Goal: Information Seeking & Learning: Understand process/instructions

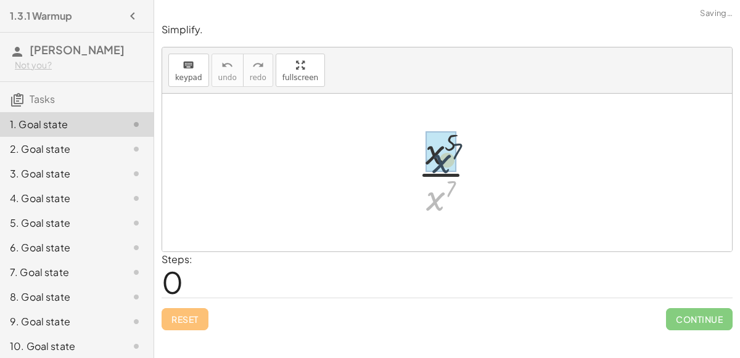
drag, startPoint x: 436, startPoint y: 188, endPoint x: 443, endPoint y: 149, distance: 39.3
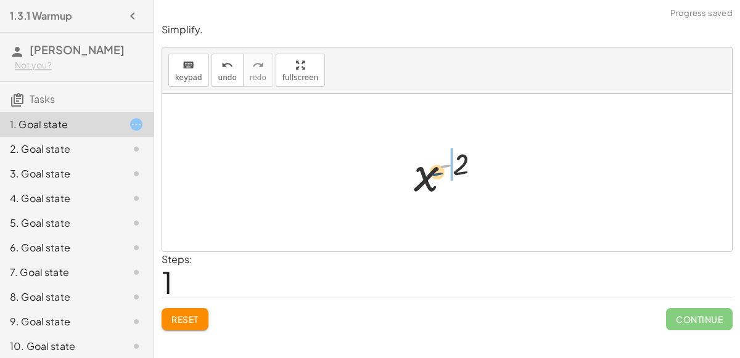
drag, startPoint x: 444, startPoint y: 168, endPoint x: 431, endPoint y: 178, distance: 16.8
click at [431, 178] on div at bounding box center [451, 172] width 89 height 61
click at [451, 169] on div at bounding box center [452, 172] width 107 height 61
click at [435, 175] on div at bounding box center [451, 172] width 89 height 61
click at [428, 174] on div at bounding box center [451, 172] width 89 height 61
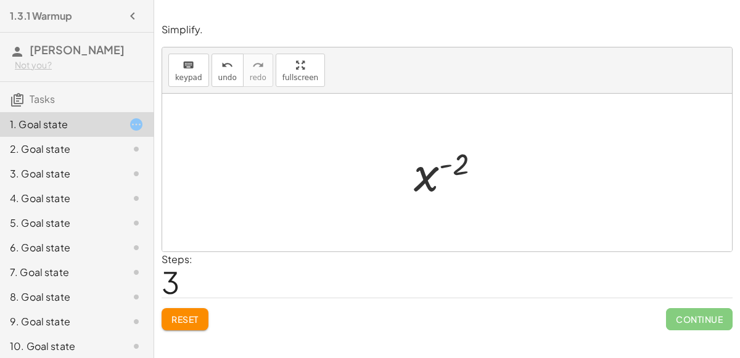
click at [428, 174] on div at bounding box center [451, 172] width 89 height 61
drag, startPoint x: 458, startPoint y: 163, endPoint x: 420, endPoint y: 211, distance: 61.4
click at [181, 309] on button "Reset" at bounding box center [185, 319] width 47 height 22
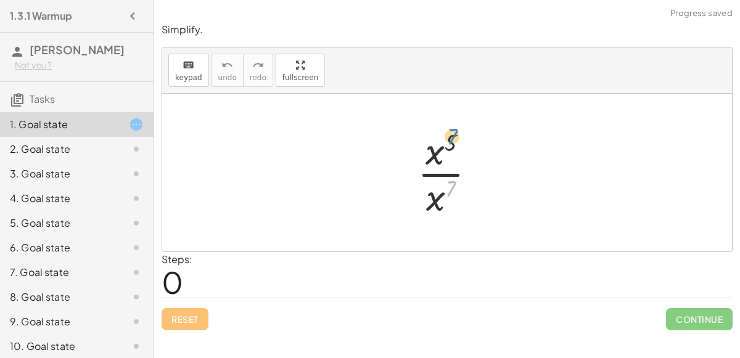
drag, startPoint x: 448, startPoint y: 189, endPoint x: 448, endPoint y: 137, distance: 51.2
click at [448, 137] on div at bounding box center [451, 172] width 81 height 95
drag, startPoint x: 449, startPoint y: 184, endPoint x: 480, endPoint y: 171, distance: 33.2
click at [480, 171] on div at bounding box center [451, 172] width 81 height 95
click at [442, 173] on div at bounding box center [451, 172] width 81 height 95
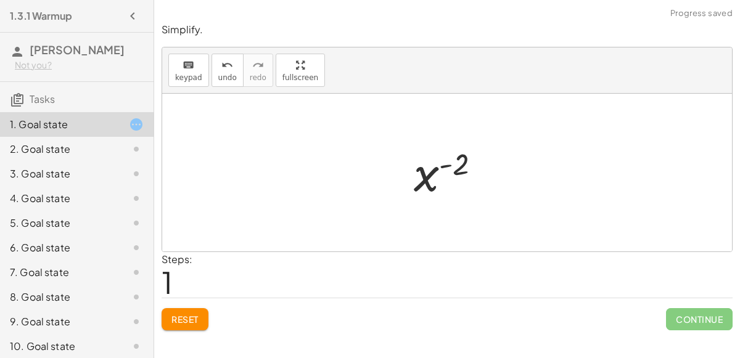
click at [449, 166] on div at bounding box center [451, 172] width 89 height 61
click at [195, 316] on span "Reset" at bounding box center [184, 319] width 27 height 11
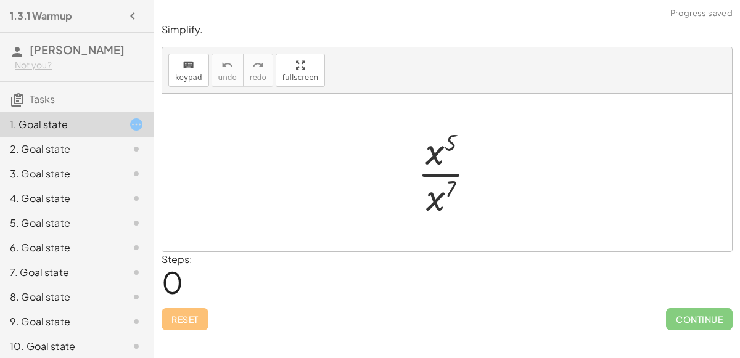
click at [426, 165] on div at bounding box center [451, 172] width 81 height 95
click at [429, 160] on div at bounding box center [451, 172] width 81 height 95
drag, startPoint x: 448, startPoint y: 142, endPoint x: 429, endPoint y: 212, distance: 72.7
click at [429, 212] on div at bounding box center [451, 172] width 81 height 95
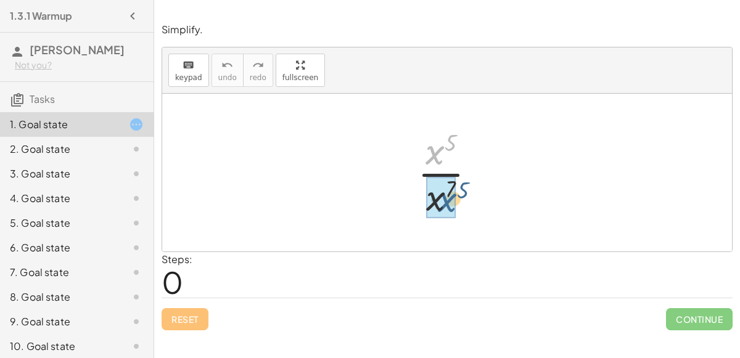
drag, startPoint x: 435, startPoint y: 151, endPoint x: 449, endPoint y: 200, distance: 50.7
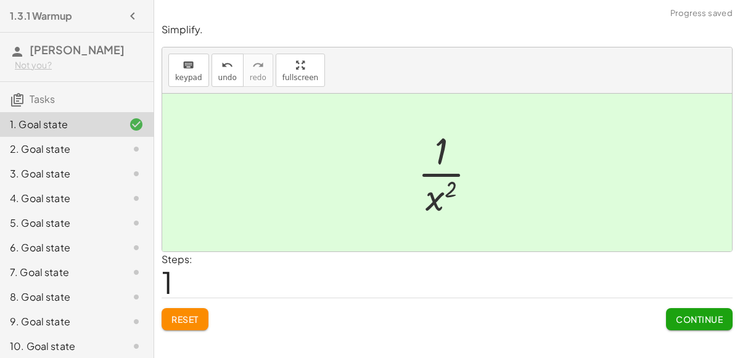
click at [695, 314] on span "Continue" at bounding box center [699, 319] width 47 height 11
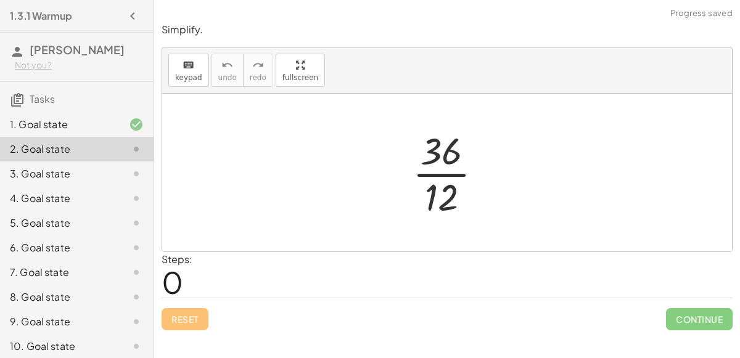
click at [449, 175] on div at bounding box center [452, 172] width 92 height 95
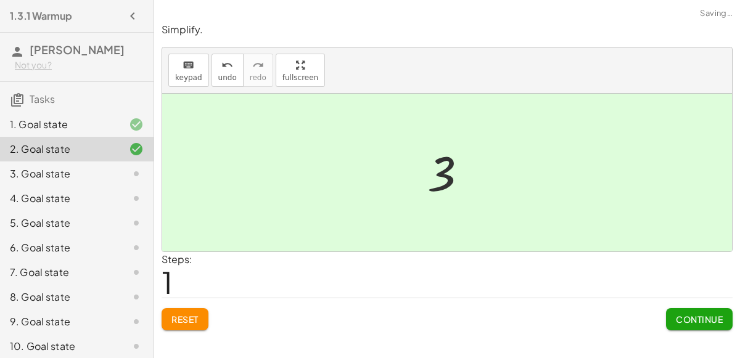
click at [685, 314] on span "Continue" at bounding box center [699, 319] width 47 height 11
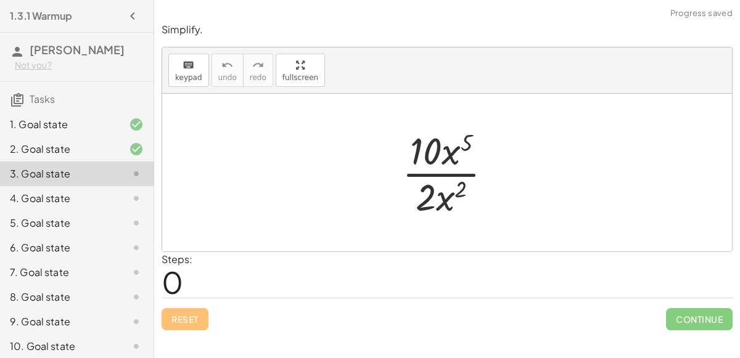
click at [435, 174] on div at bounding box center [452, 172] width 112 height 95
click at [459, 157] on div at bounding box center [452, 172] width 112 height 95
click at [448, 155] on div at bounding box center [452, 172] width 112 height 95
click at [463, 141] on div at bounding box center [452, 172] width 112 height 95
click at [435, 187] on div at bounding box center [452, 172] width 112 height 95
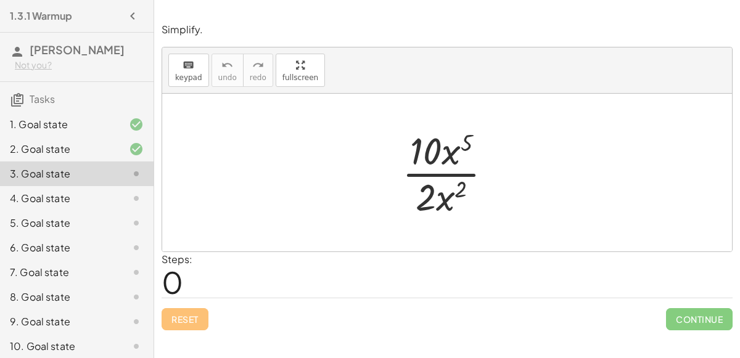
click at [436, 173] on div at bounding box center [452, 172] width 112 height 95
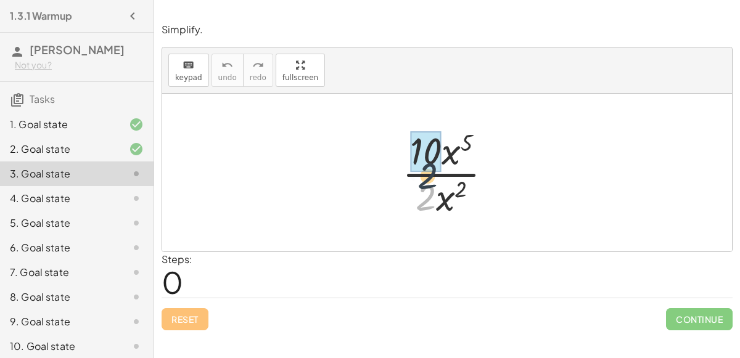
drag, startPoint x: 433, startPoint y: 192, endPoint x: 433, endPoint y: 161, distance: 31.4
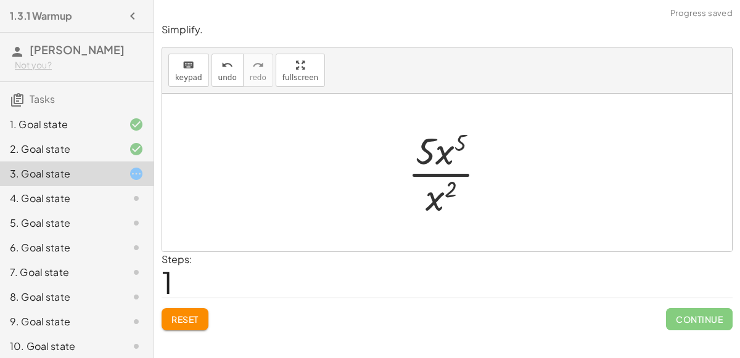
click at [440, 155] on div at bounding box center [451, 172] width 100 height 95
drag, startPoint x: 436, startPoint y: 191, endPoint x: 438, endPoint y: 155, distance: 36.4
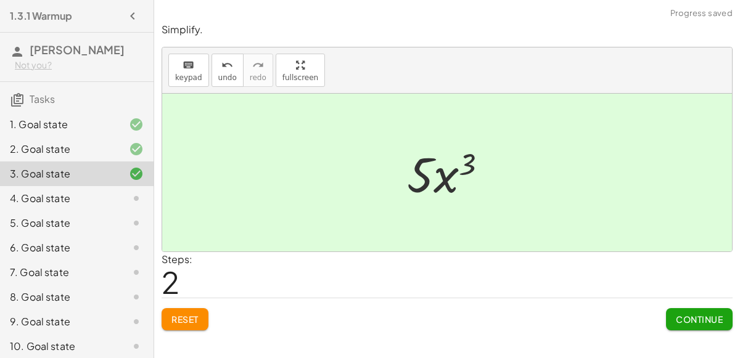
click at [684, 316] on span "Continue" at bounding box center [699, 319] width 47 height 11
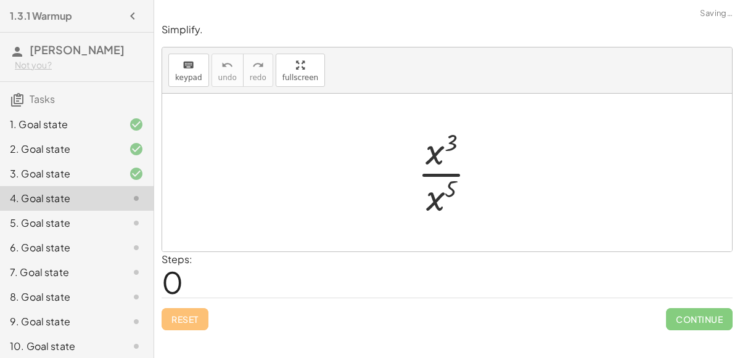
click at [438, 174] on div at bounding box center [451, 172] width 81 height 95
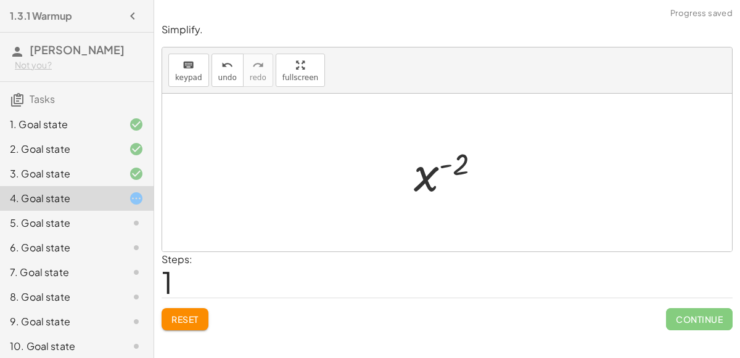
click at [447, 162] on div at bounding box center [451, 172] width 89 height 61
drag, startPoint x: 431, startPoint y: 174, endPoint x: 474, endPoint y: 160, distance: 45.6
click at [474, 160] on div at bounding box center [451, 172] width 89 height 61
click at [200, 308] on button "Reset" at bounding box center [185, 319] width 47 height 22
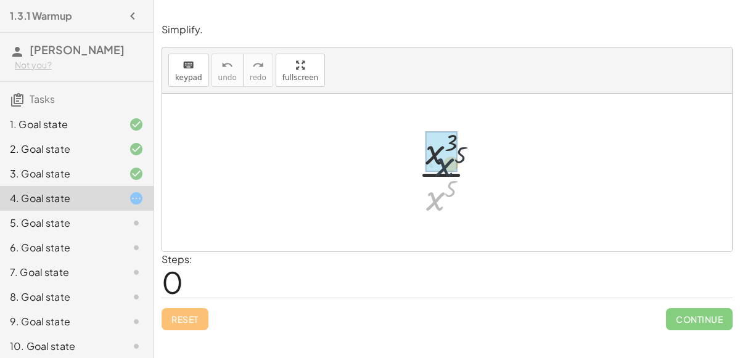
drag, startPoint x: 443, startPoint y: 191, endPoint x: 450, endPoint y: 149, distance: 42.6
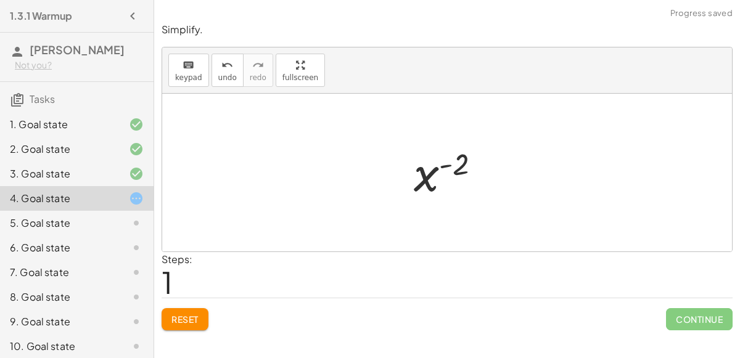
click at [178, 314] on span "Reset" at bounding box center [184, 319] width 27 height 11
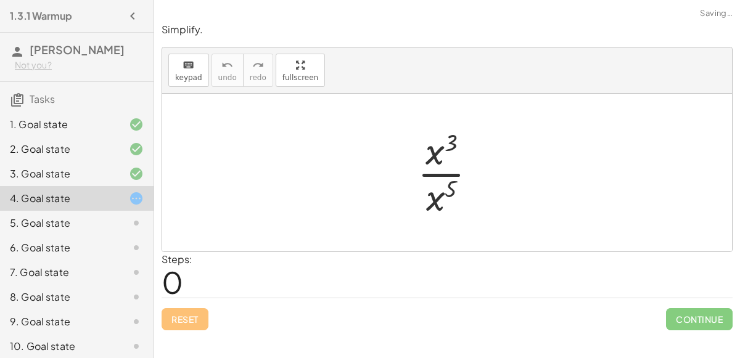
click at [449, 190] on div at bounding box center [451, 172] width 81 height 95
drag, startPoint x: 449, startPoint y: 190, endPoint x: 443, endPoint y: 137, distance: 53.4
click at [443, 137] on div at bounding box center [451, 172] width 81 height 95
drag, startPoint x: 448, startPoint y: 138, endPoint x: 374, endPoint y: 191, distance: 91.0
drag, startPoint x: 430, startPoint y: 155, endPoint x: 433, endPoint y: 201, distance: 46.3
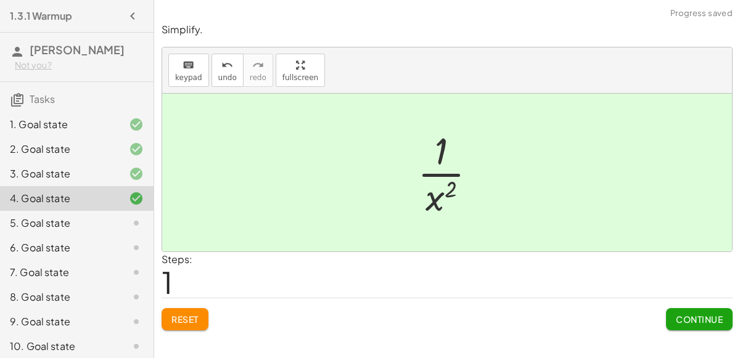
click at [676, 308] on button "Continue" at bounding box center [699, 319] width 67 height 22
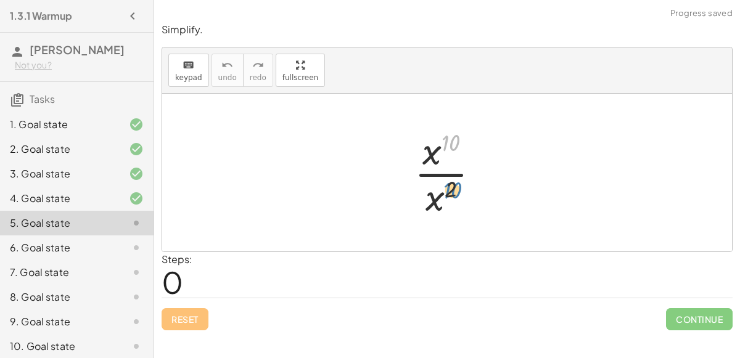
drag, startPoint x: 444, startPoint y: 144, endPoint x: 446, endPoint y: 192, distance: 48.1
click at [446, 192] on div at bounding box center [452, 172] width 88 height 95
drag, startPoint x: 426, startPoint y: 153, endPoint x: 430, endPoint y: 202, distance: 48.3
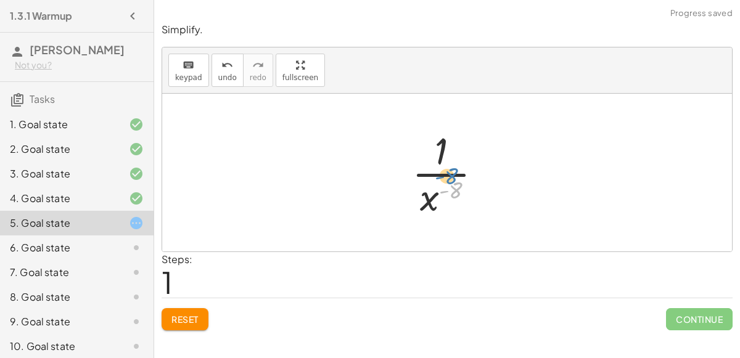
click at [454, 187] on div at bounding box center [452, 172] width 92 height 95
click at [442, 171] on div at bounding box center [452, 172] width 92 height 95
drag, startPoint x: 442, startPoint y: 160, endPoint x: 467, endPoint y: 211, distance: 57.1
click at [467, 211] on div at bounding box center [452, 172] width 92 height 95
drag, startPoint x: 450, startPoint y: 191, endPoint x: 427, endPoint y: 155, distance: 42.9
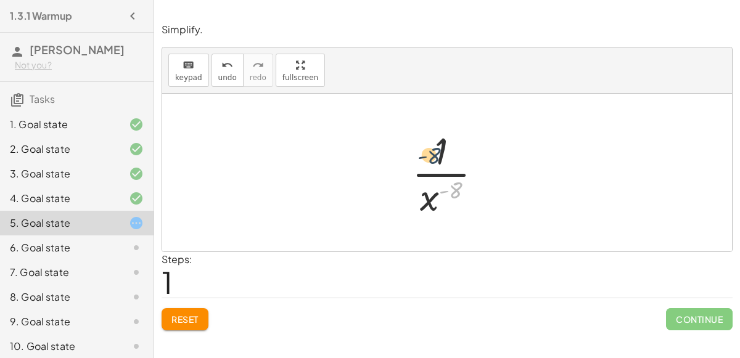
click at [427, 155] on div at bounding box center [452, 172] width 92 height 95
drag, startPoint x: 449, startPoint y: 186, endPoint x: 430, endPoint y: 144, distance: 46.1
click at [430, 144] on div at bounding box center [452, 172] width 92 height 95
drag, startPoint x: 457, startPoint y: 189, endPoint x: 409, endPoint y: 195, distance: 47.8
click at [409, 195] on div at bounding box center [452, 172] width 92 height 95
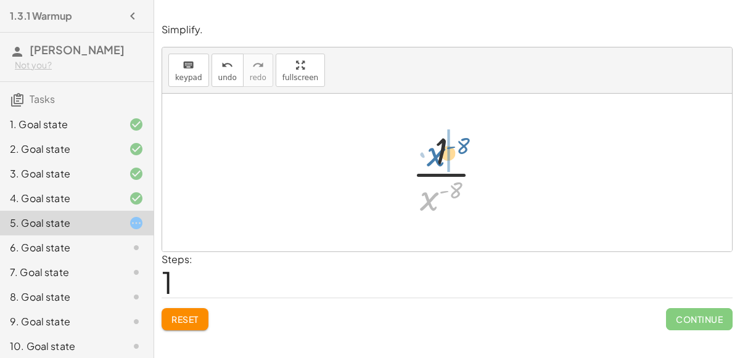
drag, startPoint x: 419, startPoint y: 200, endPoint x: 424, endPoint y: 153, distance: 47.7
click at [424, 153] on div at bounding box center [452, 172] width 92 height 95
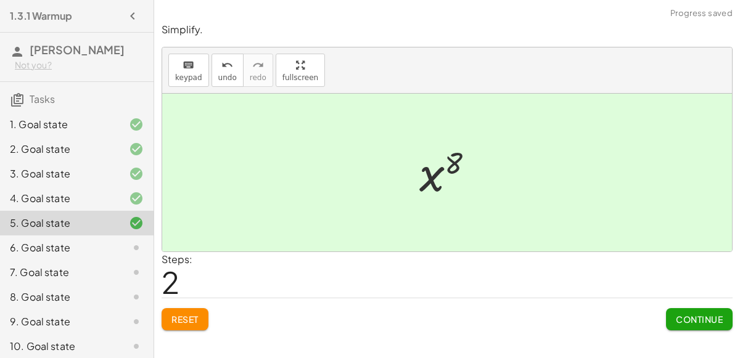
click at [676, 317] on span "Continue" at bounding box center [699, 319] width 47 height 11
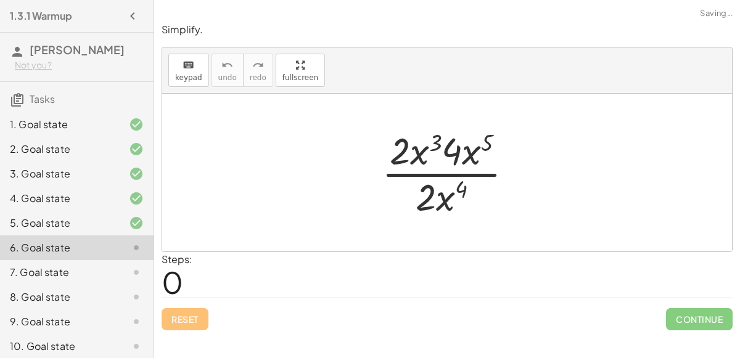
click at [453, 185] on div at bounding box center [451, 172] width 153 height 95
click at [438, 148] on div at bounding box center [451, 172] width 153 height 95
click at [438, 176] on div at bounding box center [451, 172] width 153 height 95
drag, startPoint x: 459, startPoint y: 157, endPoint x: 419, endPoint y: 158, distance: 40.7
click at [419, 158] on div at bounding box center [451, 172] width 153 height 95
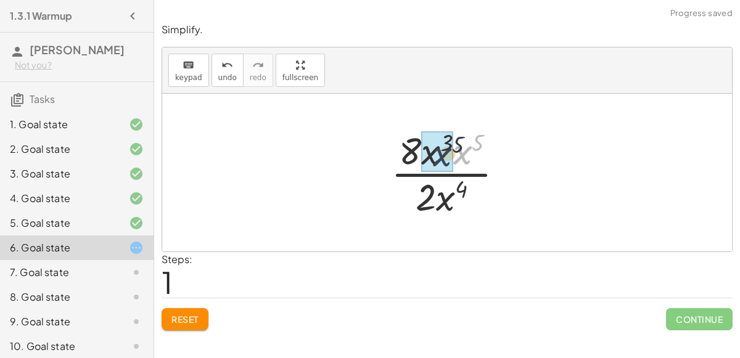
drag, startPoint x: 469, startPoint y: 153, endPoint x: 443, endPoint y: 155, distance: 26.6
click at [457, 142] on div at bounding box center [451, 172] width 136 height 95
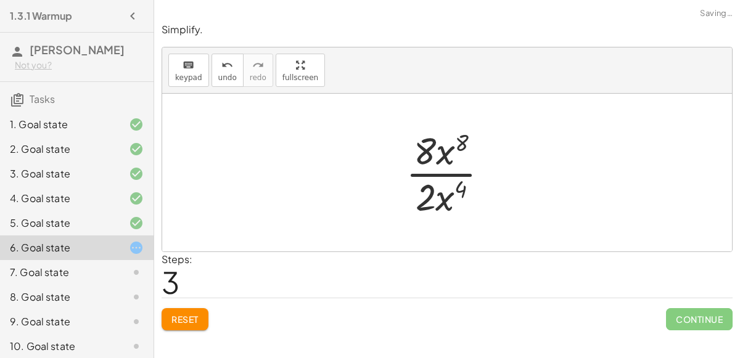
click at [435, 175] on div at bounding box center [451, 172] width 105 height 95
drag, startPoint x: 457, startPoint y: 186, endPoint x: 453, endPoint y: 137, distance: 48.8
click at [453, 137] on div at bounding box center [451, 172] width 105 height 95
drag, startPoint x: 443, startPoint y: 198, endPoint x: 444, endPoint y: 155, distance: 42.6
click at [444, 156] on div at bounding box center [452, 172] width 104 height 95
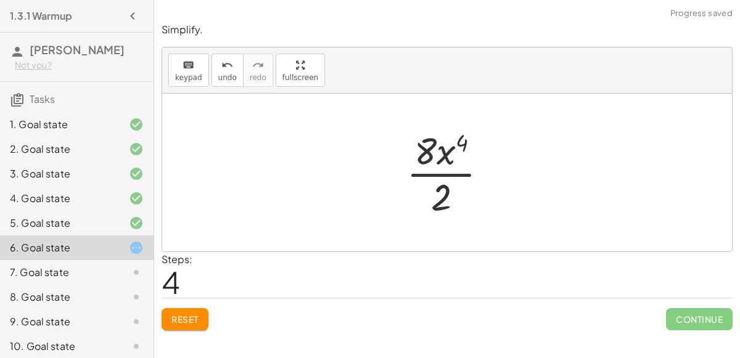
click at [449, 175] on div at bounding box center [452, 172] width 104 height 95
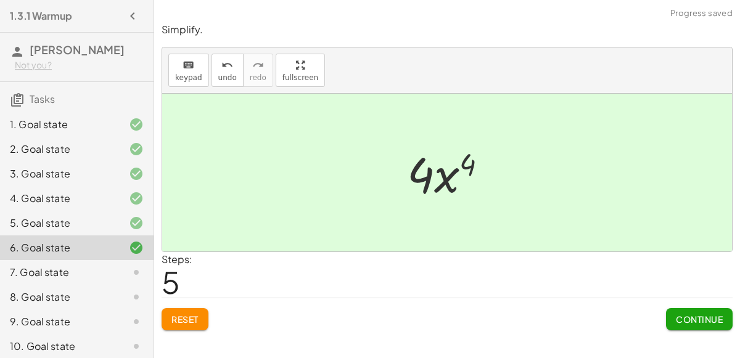
click at [682, 309] on button "Continue" at bounding box center [699, 319] width 67 height 22
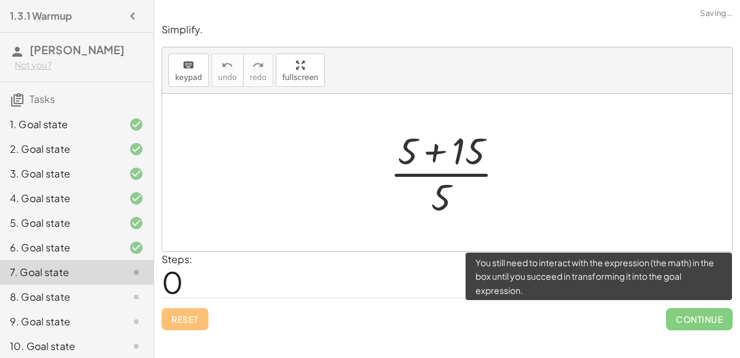
click at [682, 309] on span "Continue" at bounding box center [699, 319] width 67 height 22
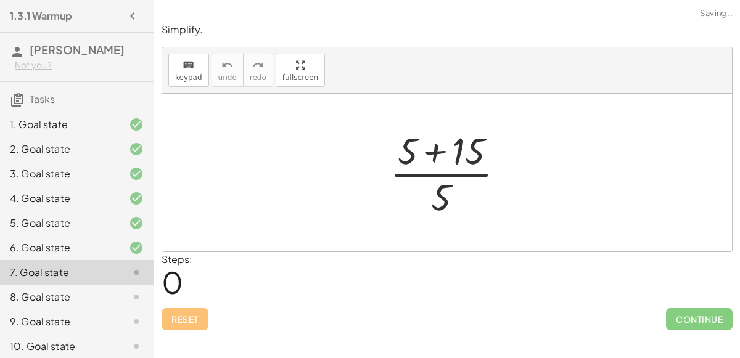
click at [434, 149] on div at bounding box center [451, 172] width 137 height 95
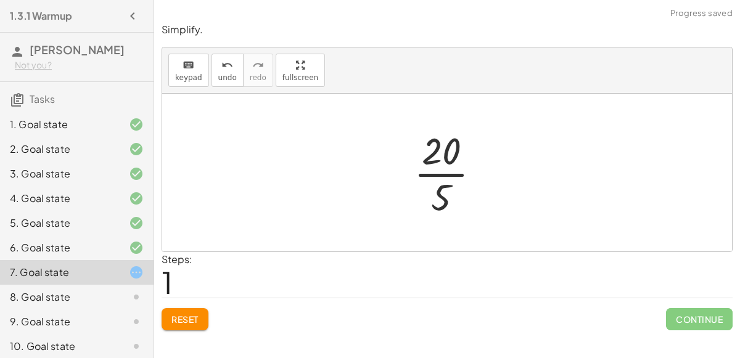
click at [445, 176] on div at bounding box center [451, 172] width 89 height 95
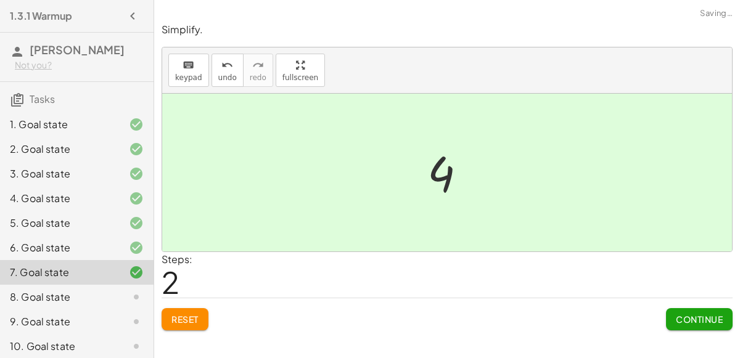
click at [679, 314] on span "Continue" at bounding box center [699, 319] width 47 height 11
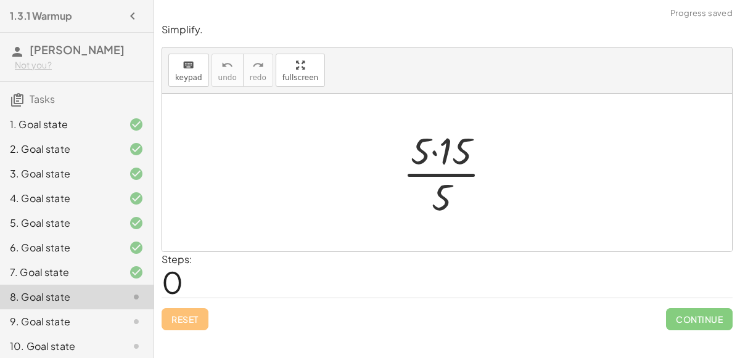
click at [440, 152] on div at bounding box center [451, 172] width 111 height 95
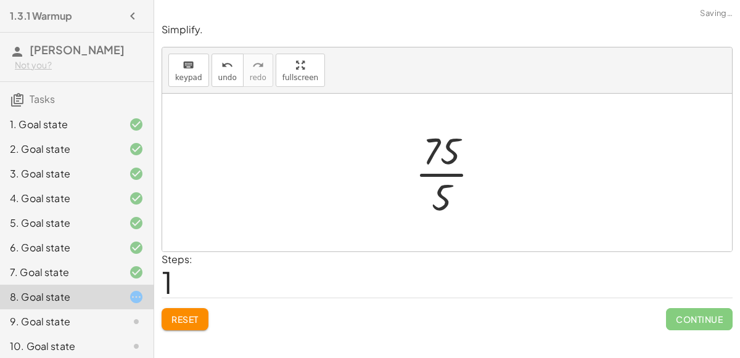
click at [445, 172] on div at bounding box center [452, 172] width 87 height 95
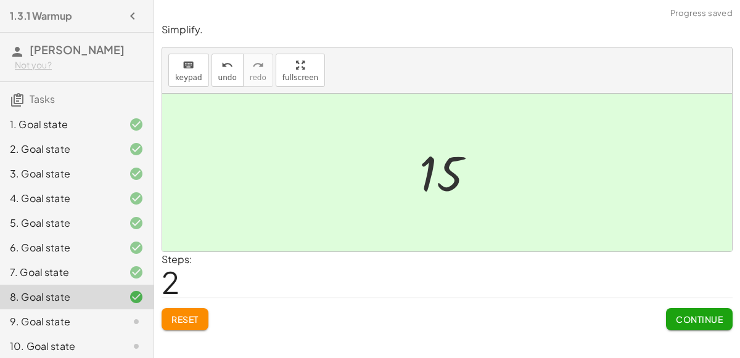
click at [682, 319] on span "Continue" at bounding box center [699, 319] width 47 height 11
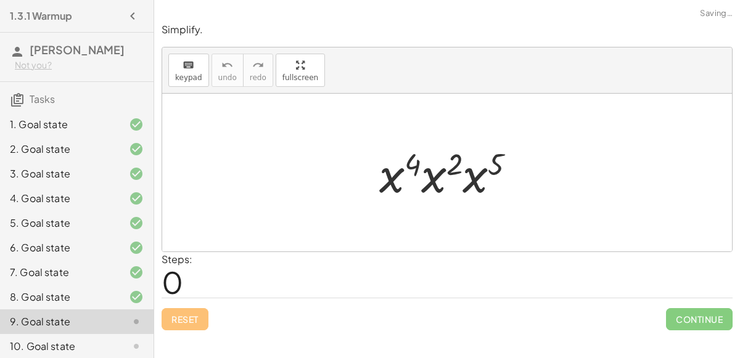
click at [460, 165] on div at bounding box center [452, 172] width 158 height 63
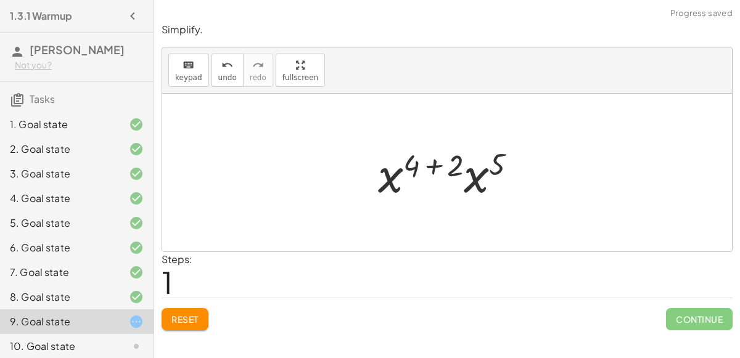
click at [435, 168] on div at bounding box center [452, 172] width 161 height 63
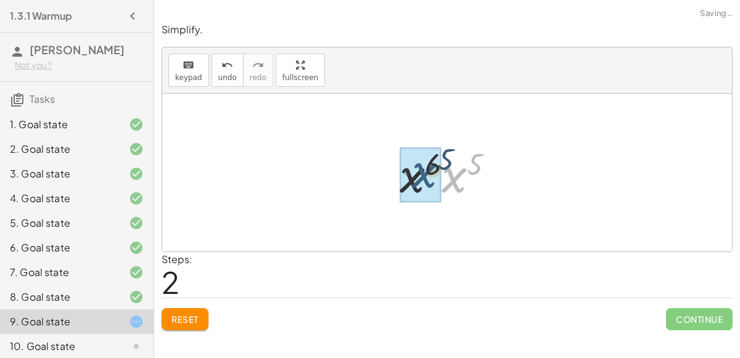
drag, startPoint x: 449, startPoint y: 175, endPoint x: 419, endPoint y: 171, distance: 30.5
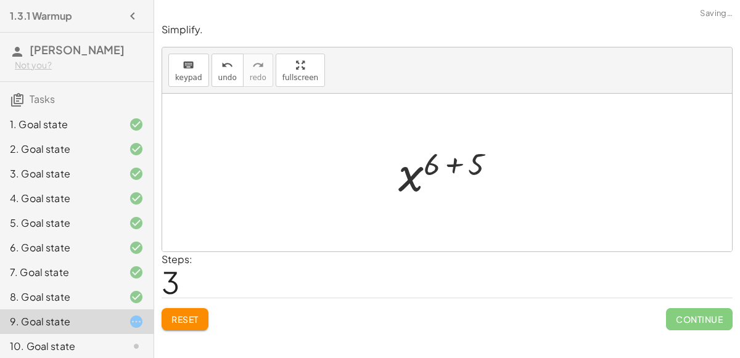
click at [457, 161] on div at bounding box center [451, 172] width 119 height 61
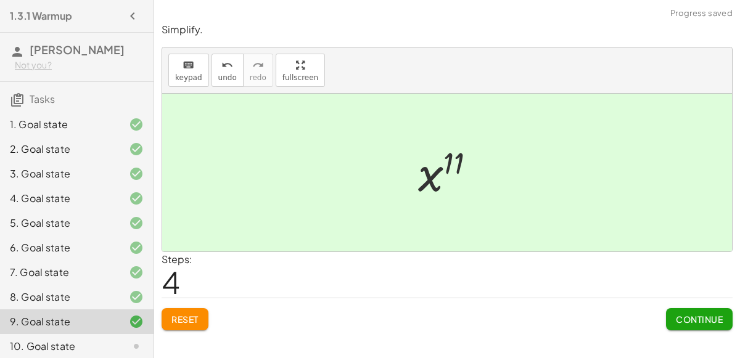
click at [686, 314] on span "Continue" at bounding box center [699, 319] width 47 height 11
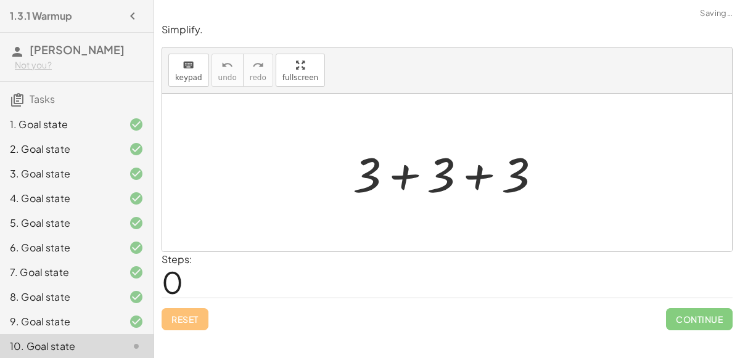
click at [481, 182] on div at bounding box center [451, 172] width 210 height 63
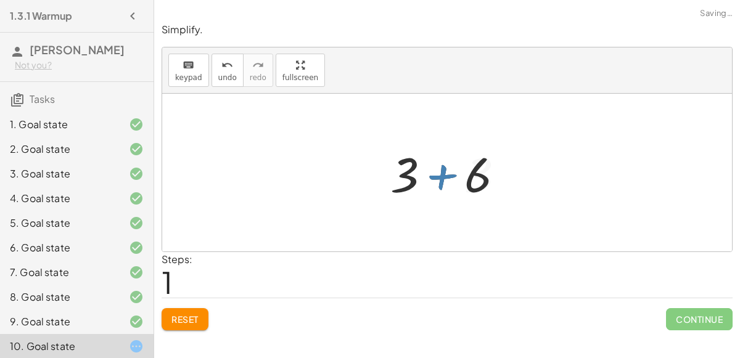
click at [427, 176] on div at bounding box center [452, 172] width 136 height 63
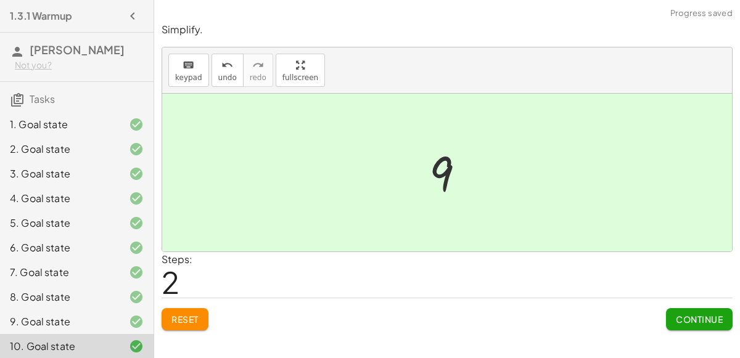
click at [690, 324] on button "Continue" at bounding box center [699, 319] width 67 height 22
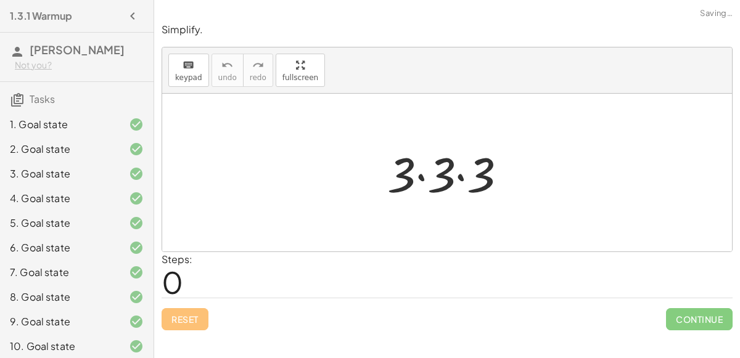
click at [459, 173] on div at bounding box center [452, 172] width 142 height 63
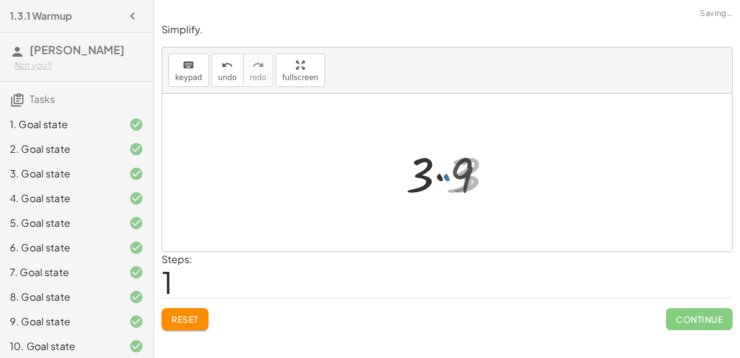
click at [446, 171] on div at bounding box center [452, 172] width 98 height 63
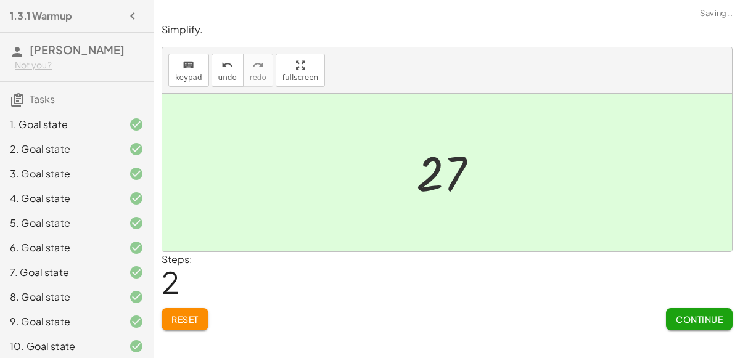
click at [698, 314] on span "Continue" at bounding box center [699, 319] width 47 height 11
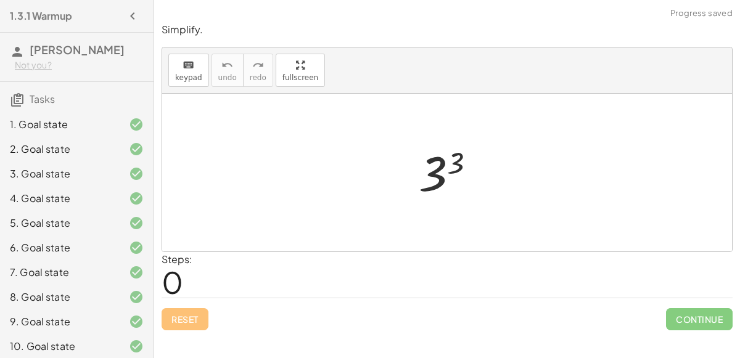
click at [446, 170] on div at bounding box center [451, 172] width 79 height 61
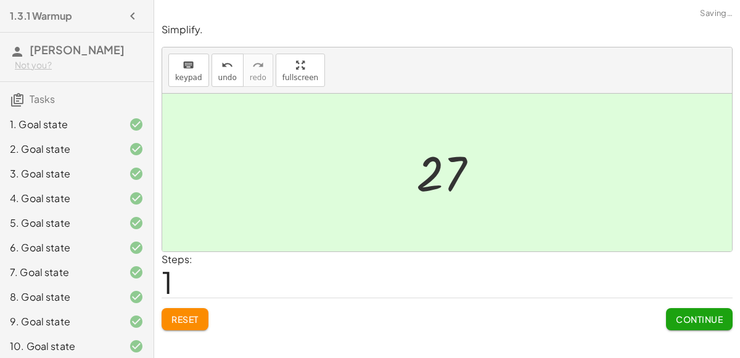
click at [721, 301] on div "Continue" at bounding box center [699, 314] width 67 height 32
click at [718, 309] on button "Continue" at bounding box center [699, 319] width 67 height 22
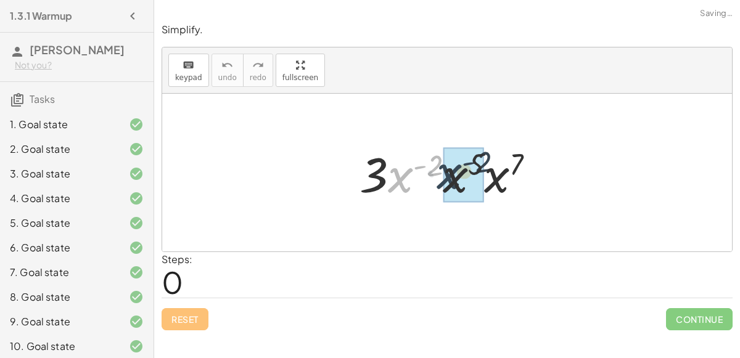
drag, startPoint x: 399, startPoint y: 174, endPoint x: 456, endPoint y: 171, distance: 56.1
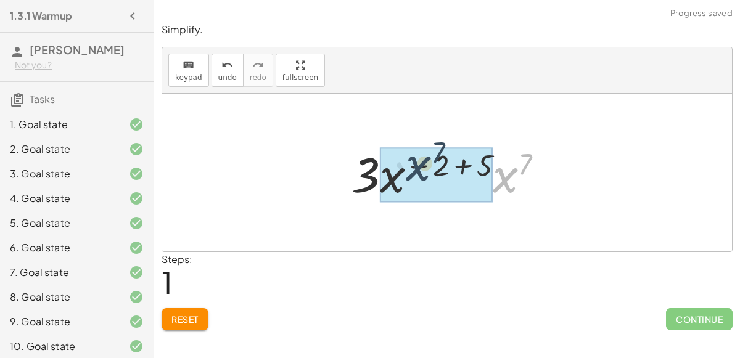
drag, startPoint x: 505, startPoint y: 179, endPoint x: 417, endPoint y: 168, distance: 88.9
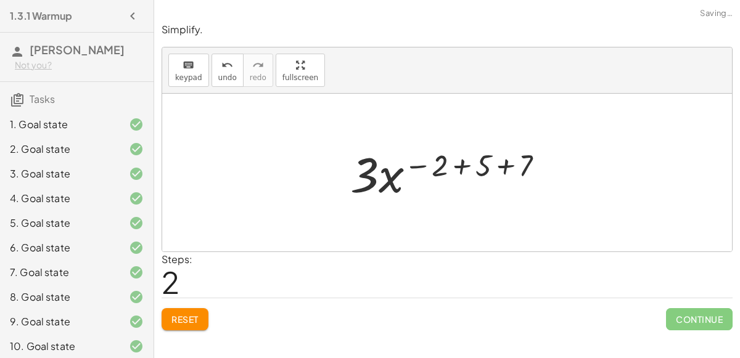
click at [465, 162] on div at bounding box center [452, 172] width 216 height 63
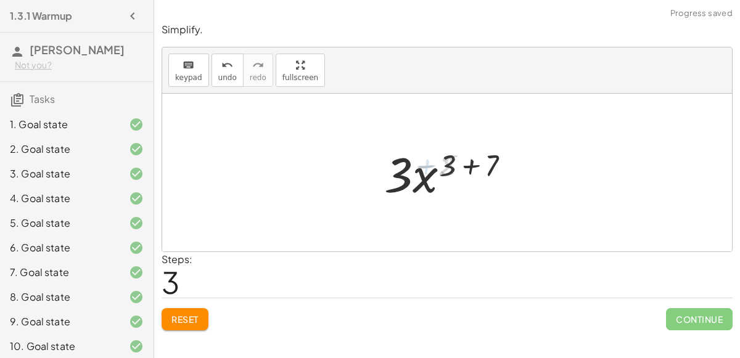
click at [465, 162] on div at bounding box center [451, 172] width 145 height 63
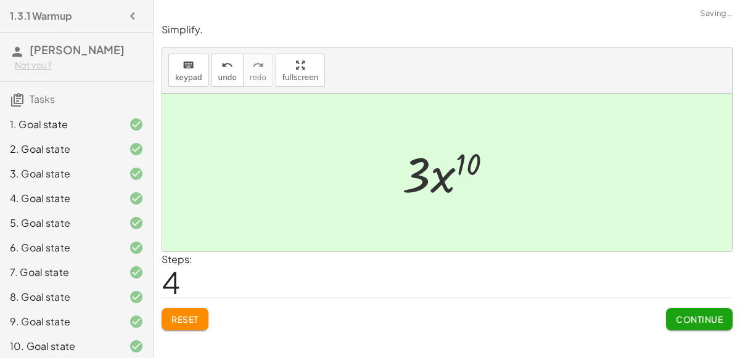
click at [669, 314] on button "Continue" at bounding box center [699, 319] width 67 height 22
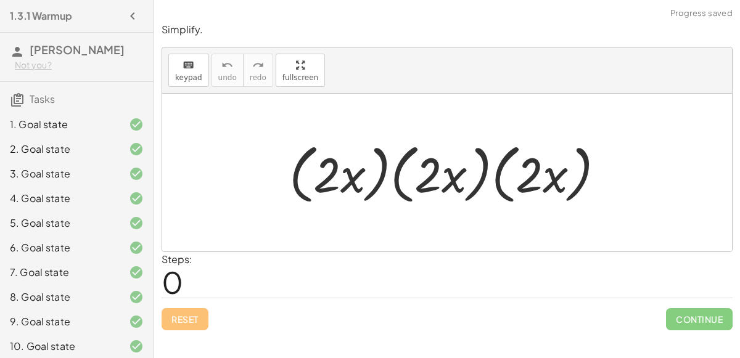
click at [441, 182] on div at bounding box center [452, 172] width 338 height 71
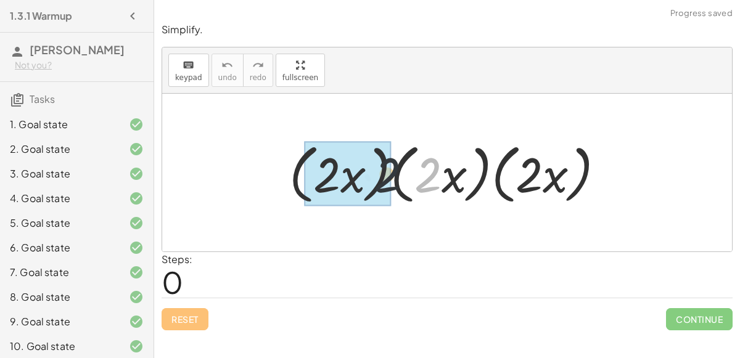
drag, startPoint x: 429, startPoint y: 180, endPoint x: 362, endPoint y: 181, distance: 66.6
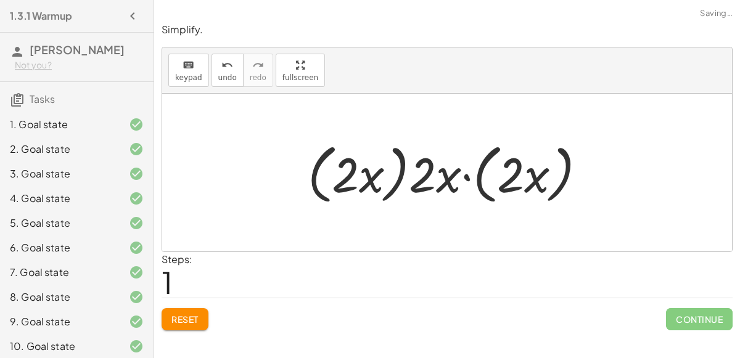
click at [448, 176] on div at bounding box center [451, 172] width 300 height 71
drag, startPoint x: 535, startPoint y: 174, endPoint x: 372, endPoint y: 171, distance: 162.8
click at [372, 171] on div at bounding box center [451, 172] width 300 height 71
click at [462, 176] on div at bounding box center [451, 172] width 300 height 71
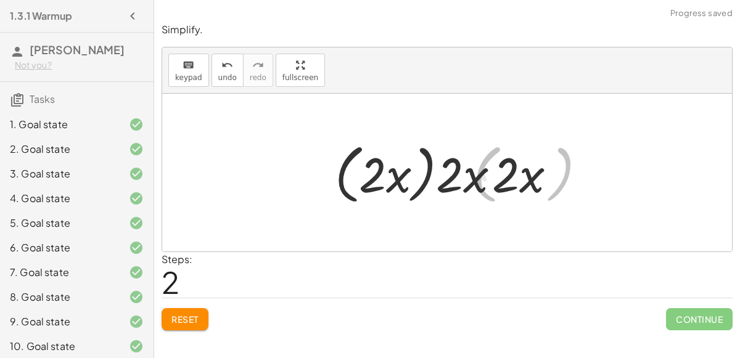
click at [462, 176] on div at bounding box center [452, 172] width 240 height 71
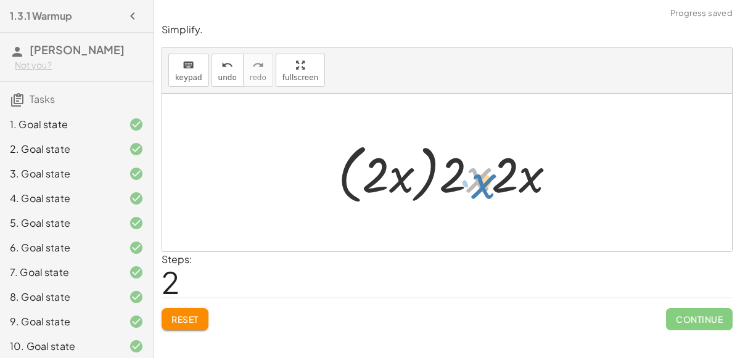
drag, startPoint x: 471, startPoint y: 178, endPoint x: 473, endPoint y: 184, distance: 7.2
click at [473, 184] on div at bounding box center [452, 172] width 240 height 71
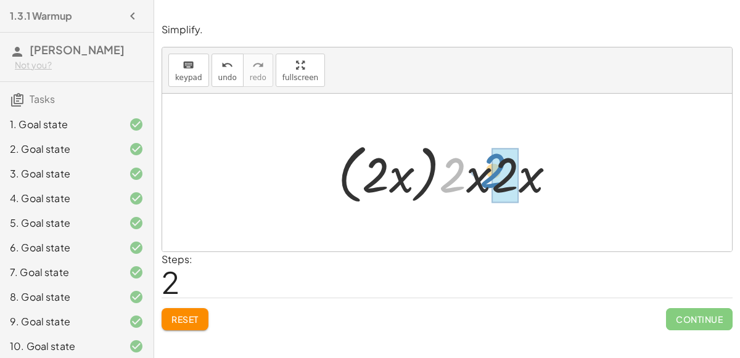
drag, startPoint x: 452, startPoint y: 173, endPoint x: 499, endPoint y: 170, distance: 46.9
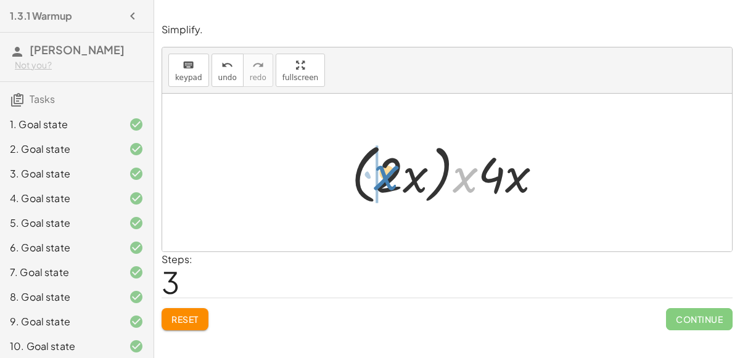
drag, startPoint x: 463, startPoint y: 178, endPoint x: 383, endPoint y: 175, distance: 80.2
click at [383, 175] on div at bounding box center [451, 172] width 213 height 71
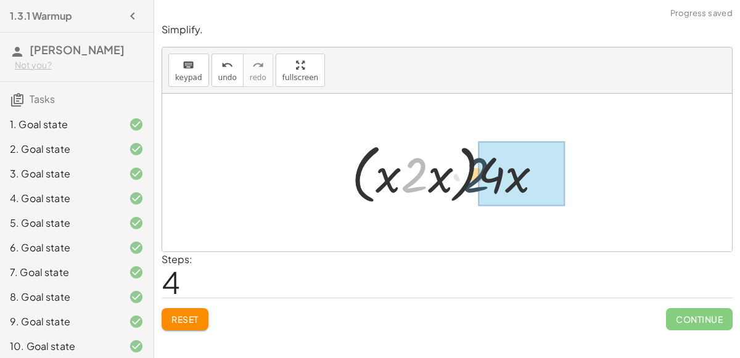
drag, startPoint x: 410, startPoint y: 170, endPoint x: 475, endPoint y: 170, distance: 64.7
click at [475, 170] on div at bounding box center [451, 172] width 213 height 71
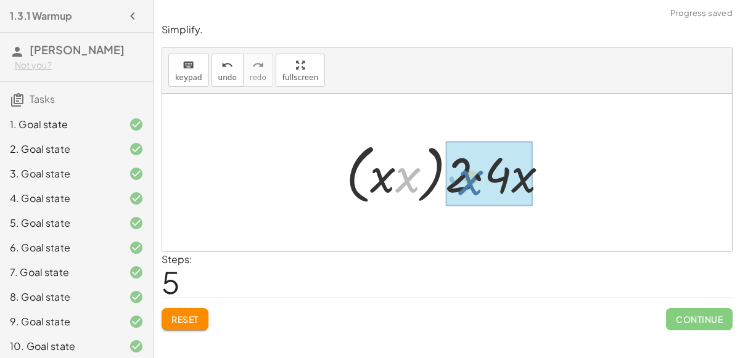
drag, startPoint x: 395, startPoint y: 168, endPoint x: 460, endPoint y: 170, distance: 64.8
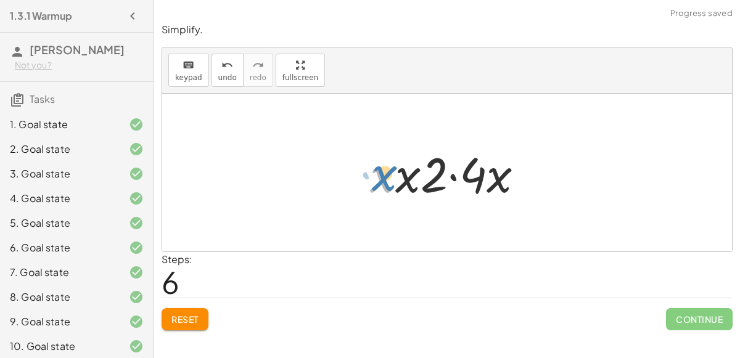
click at [382, 178] on div at bounding box center [452, 172] width 176 height 63
click at [444, 171] on div at bounding box center [452, 172] width 176 height 63
click at [445, 172] on div at bounding box center [452, 172] width 176 height 63
click at [448, 174] on div at bounding box center [452, 172] width 176 height 63
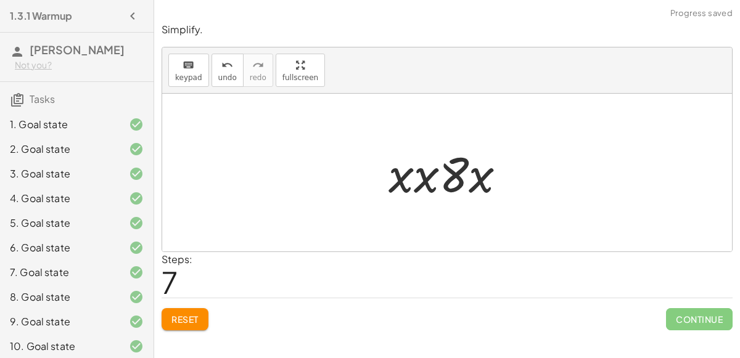
click at [421, 186] on div at bounding box center [452, 172] width 140 height 63
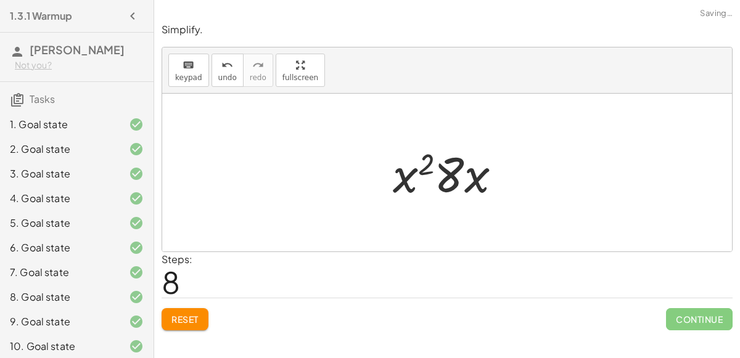
click at [415, 181] on div at bounding box center [451, 172] width 131 height 63
click at [425, 166] on div at bounding box center [451, 172] width 131 height 63
click at [431, 176] on div at bounding box center [451, 172] width 131 height 63
click at [425, 180] on div at bounding box center [451, 172] width 131 height 63
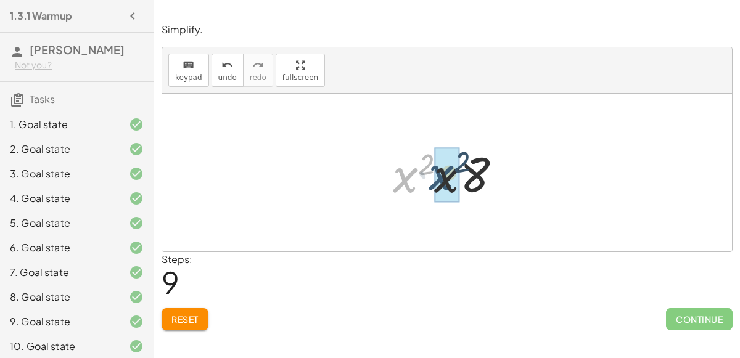
drag, startPoint x: 394, startPoint y: 185, endPoint x: 431, endPoint y: 182, distance: 37.1
click at [431, 182] on div at bounding box center [451, 172] width 131 height 63
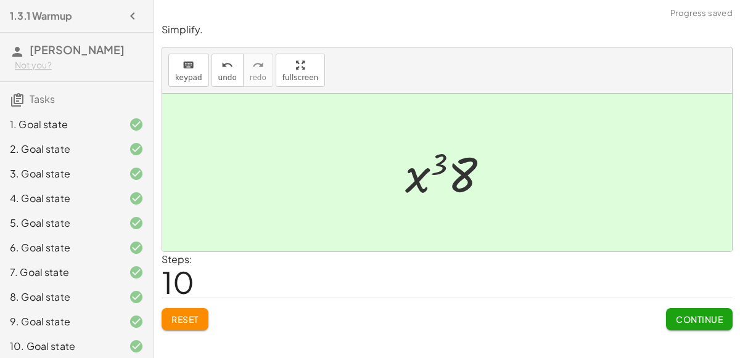
click at [677, 310] on button "Continue" at bounding box center [699, 319] width 67 height 22
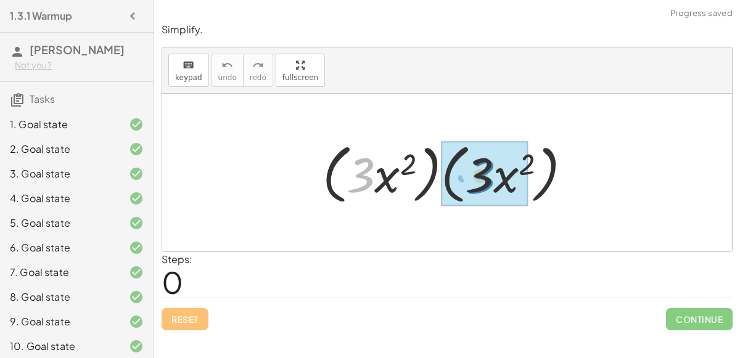
drag, startPoint x: 369, startPoint y: 179, endPoint x: 491, endPoint y: 180, distance: 122.1
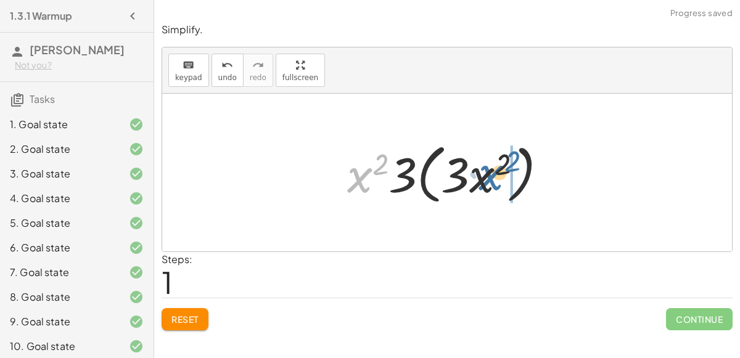
drag, startPoint x: 362, startPoint y: 178, endPoint x: 494, endPoint y: 176, distance: 131.9
click at [494, 176] on div at bounding box center [452, 172] width 222 height 71
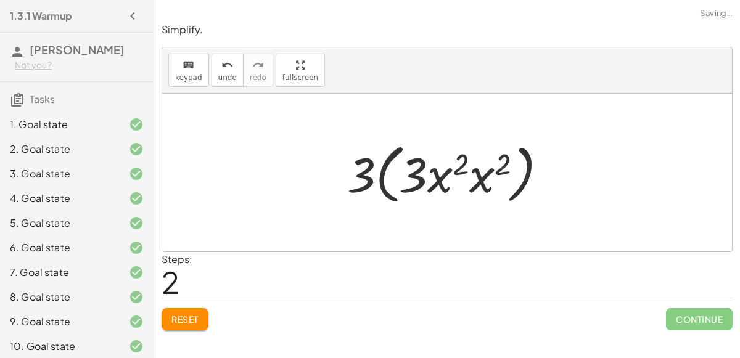
click at [456, 176] on div at bounding box center [452, 172] width 222 height 71
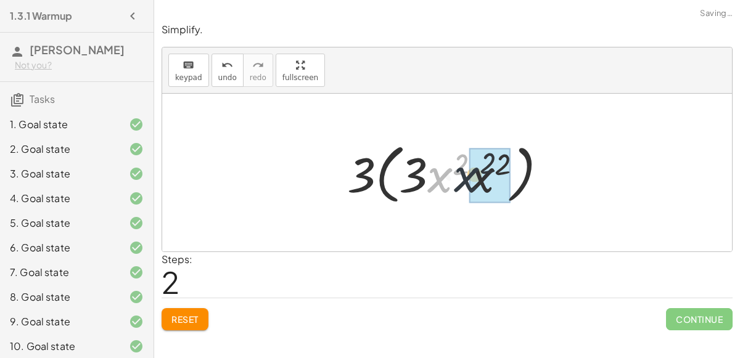
drag, startPoint x: 443, startPoint y: 172, endPoint x: 475, endPoint y: 171, distance: 32.1
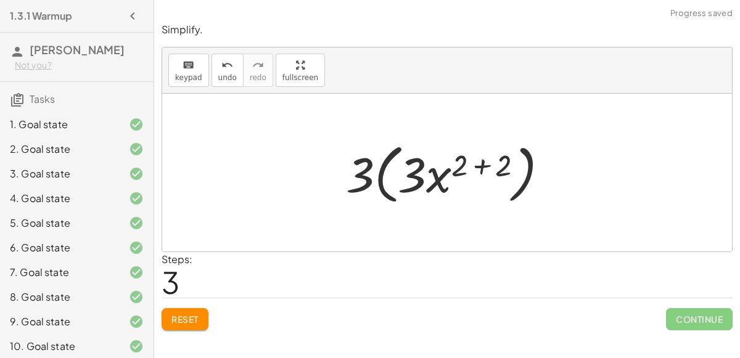
click at [480, 166] on div at bounding box center [452, 172] width 224 height 71
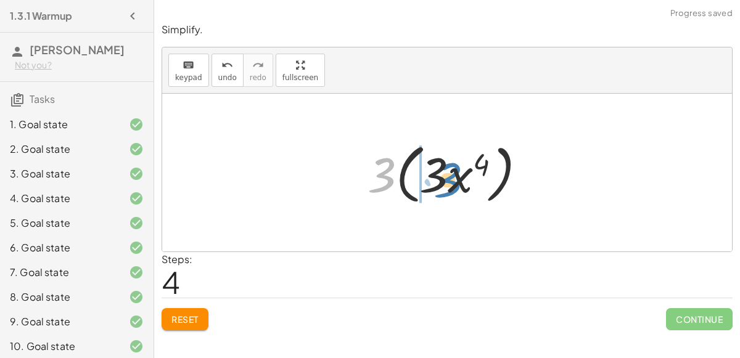
drag, startPoint x: 390, startPoint y: 172, endPoint x: 457, endPoint y: 176, distance: 67.3
click at [457, 176] on div at bounding box center [451, 172] width 181 height 71
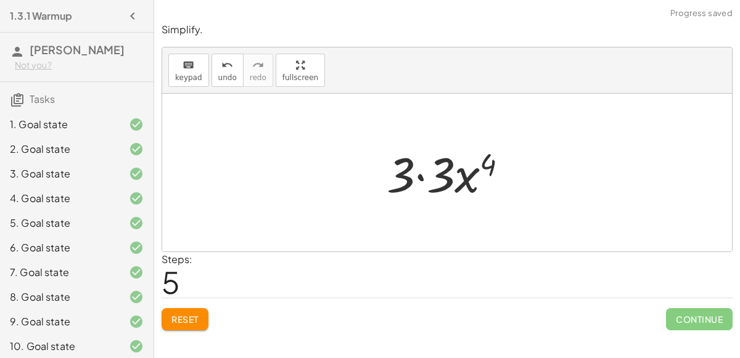
click at [408, 180] on div at bounding box center [452, 172] width 144 height 63
click at [417, 174] on div at bounding box center [452, 172] width 144 height 63
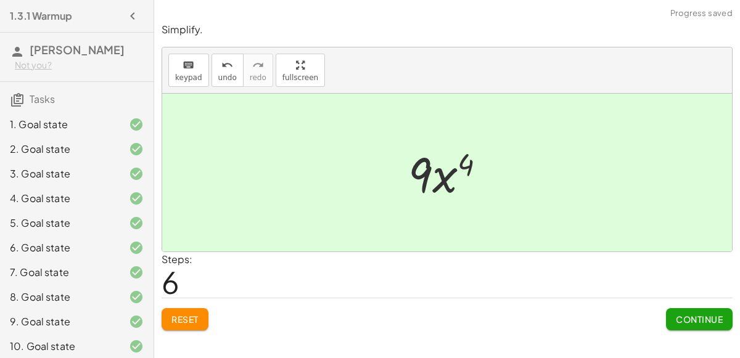
click at [677, 314] on span "Continue" at bounding box center [699, 319] width 47 height 11
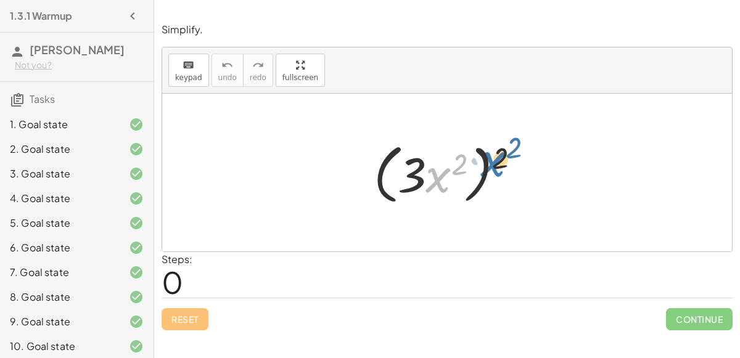
drag, startPoint x: 450, startPoint y: 182, endPoint x: 506, endPoint y: 164, distance: 59.1
click at [506, 164] on div at bounding box center [451, 172] width 169 height 71
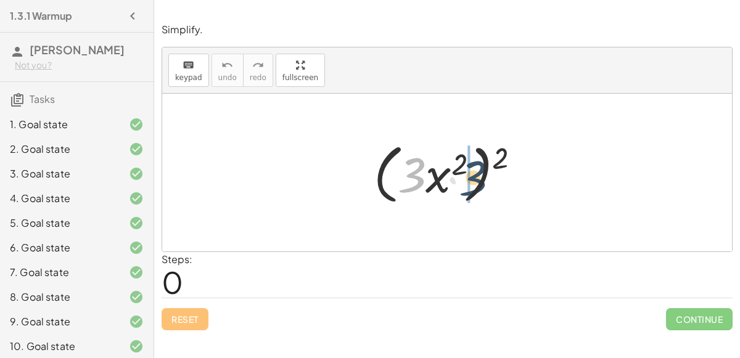
drag, startPoint x: 411, startPoint y: 170, endPoint x: 475, endPoint y: 171, distance: 64.1
click at [475, 171] on div at bounding box center [451, 172] width 169 height 71
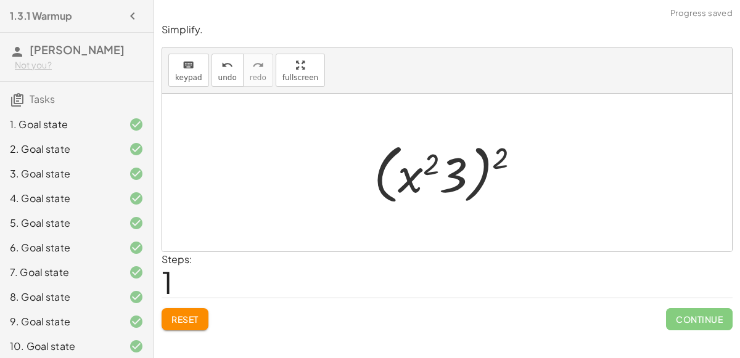
click at [415, 176] on div at bounding box center [451, 172] width 169 height 71
drag, startPoint x: 501, startPoint y: 153, endPoint x: 412, endPoint y: 166, distance: 89.0
click at [412, 166] on div at bounding box center [451, 172] width 169 height 71
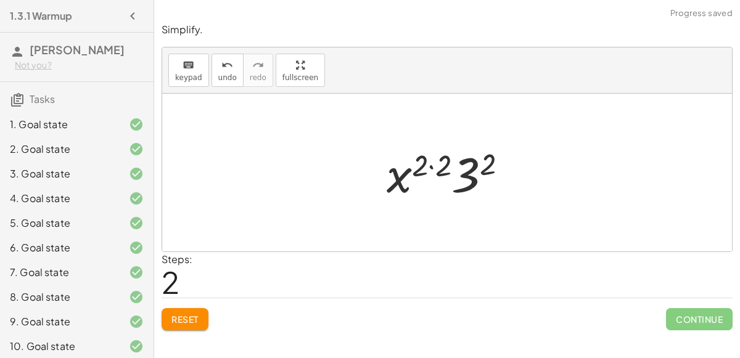
click at [425, 160] on div at bounding box center [451, 172] width 143 height 63
click at [431, 168] on div at bounding box center [451, 172] width 143 height 63
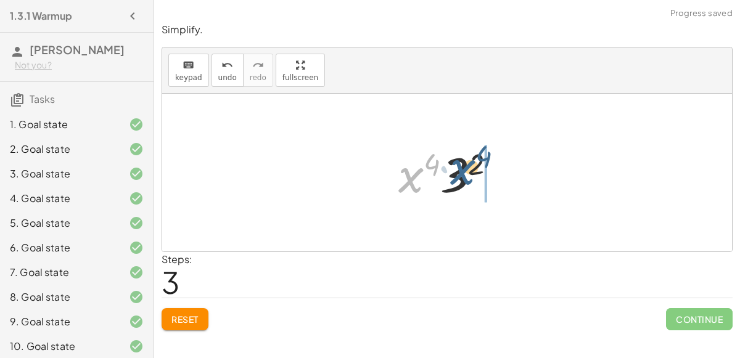
drag, startPoint x: 406, startPoint y: 185, endPoint x: 457, endPoint y: 177, distance: 52.4
click at [457, 177] on div at bounding box center [452, 172] width 120 height 63
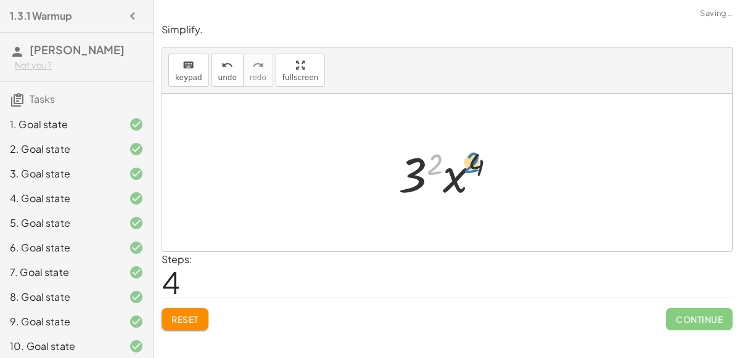
drag, startPoint x: 433, startPoint y: 162, endPoint x: 473, endPoint y: 160, distance: 40.1
click at [473, 160] on div at bounding box center [452, 172] width 120 height 63
drag, startPoint x: 468, startPoint y: 161, endPoint x: 385, endPoint y: 169, distance: 83.6
drag, startPoint x: 404, startPoint y: 168, endPoint x: 440, endPoint y: 171, distance: 35.9
click at [440, 171] on div at bounding box center [452, 172] width 120 height 63
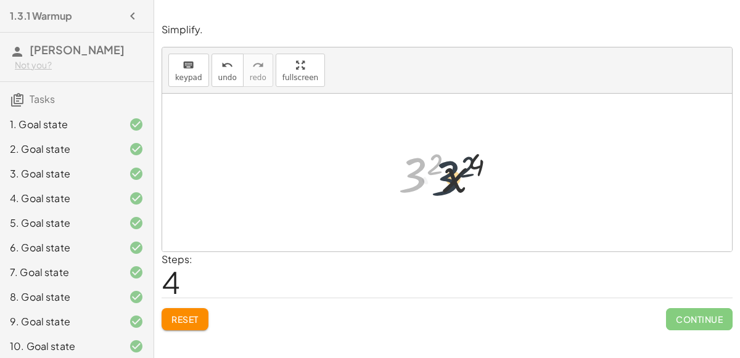
click at [440, 171] on div at bounding box center [452, 172] width 120 height 63
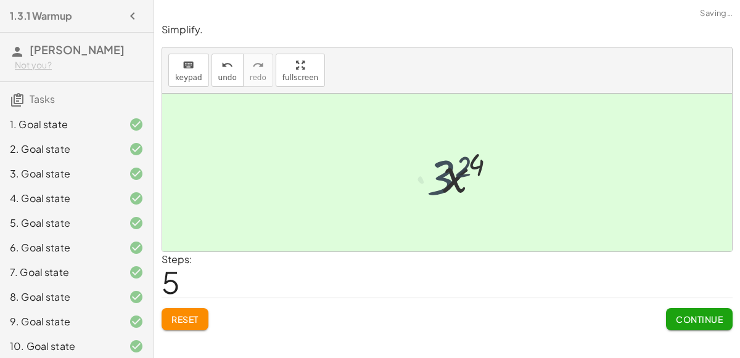
click at [440, 171] on div at bounding box center [452, 172] width 100 height 63
click at [446, 183] on div at bounding box center [452, 172] width 100 height 63
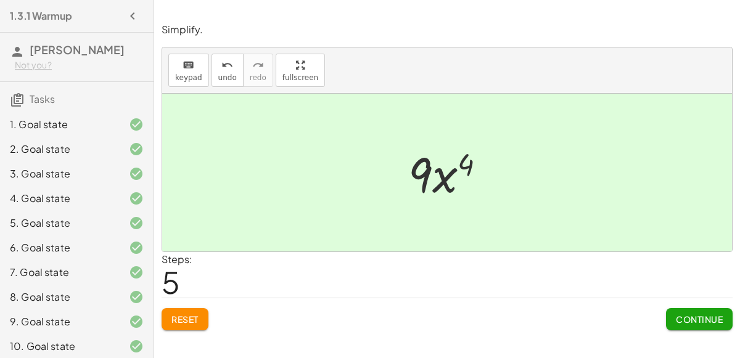
click at [695, 312] on button "Continue" at bounding box center [699, 319] width 67 height 22
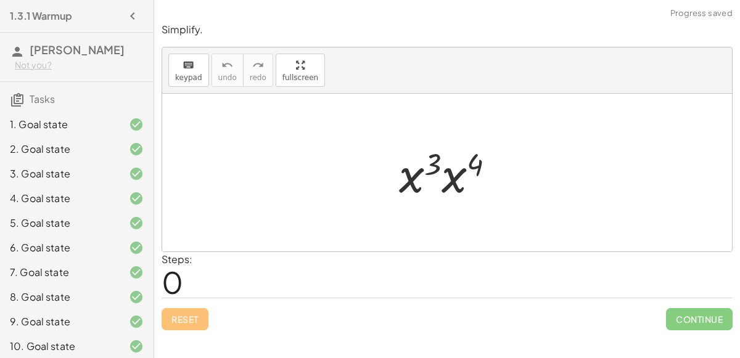
click at [442, 171] on div at bounding box center [452, 172] width 118 height 63
click at [442, 171] on div at bounding box center [452, 172] width 120 height 61
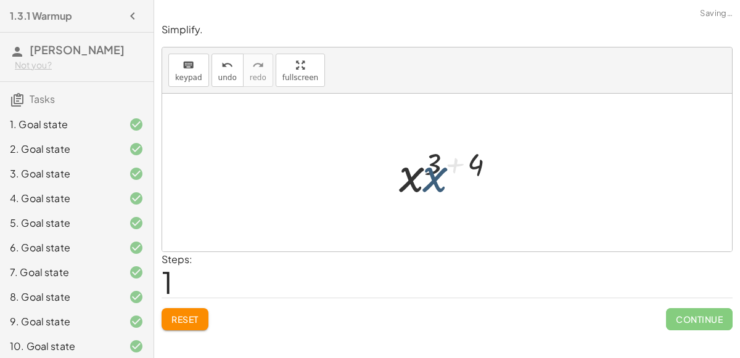
click at [442, 171] on div at bounding box center [452, 172] width 120 height 61
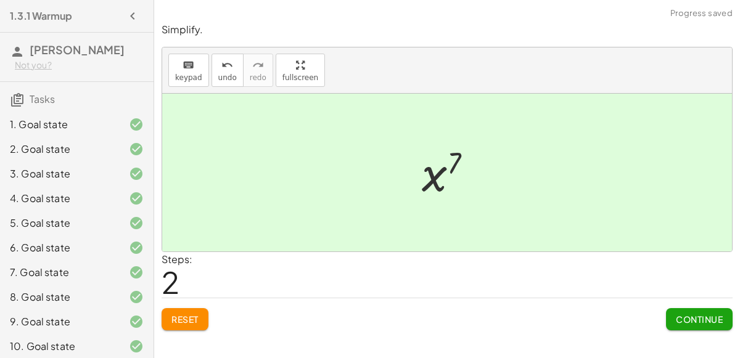
click at [703, 316] on span "Continue" at bounding box center [699, 319] width 47 height 11
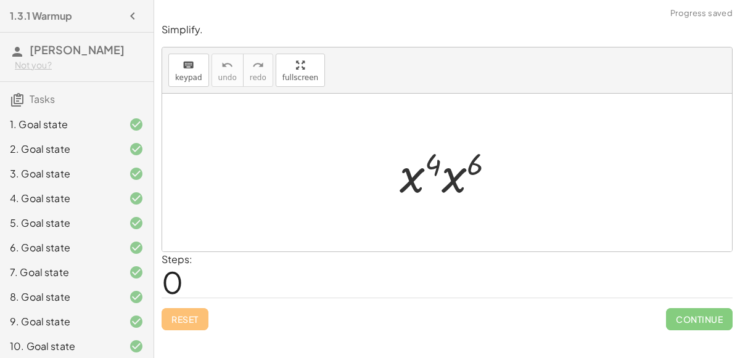
click at [454, 171] on div at bounding box center [451, 172] width 117 height 63
click at [454, 171] on div at bounding box center [452, 172] width 120 height 61
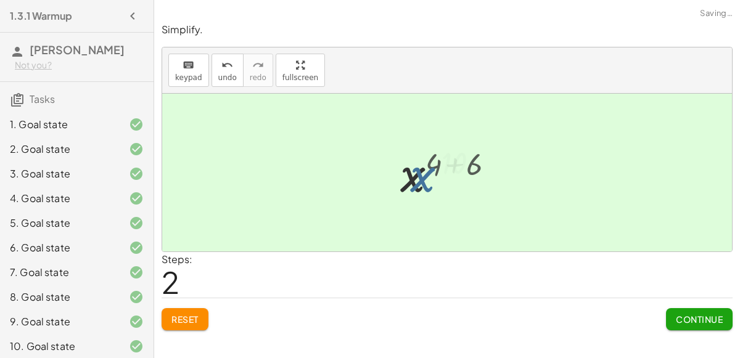
click at [454, 171] on div at bounding box center [452, 172] width 84 height 61
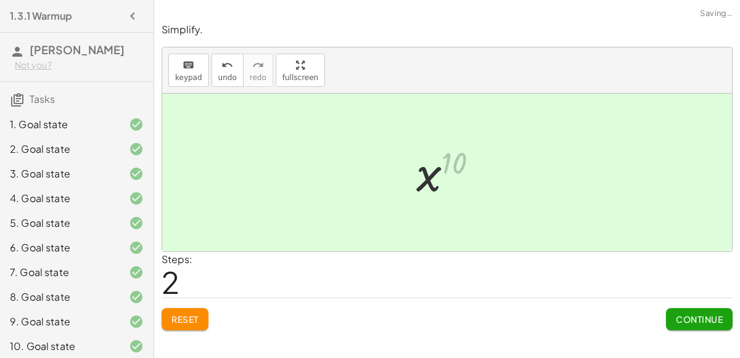
click at [454, 171] on div at bounding box center [452, 172] width 84 height 61
click at [710, 322] on span "Continue" at bounding box center [699, 319] width 47 height 11
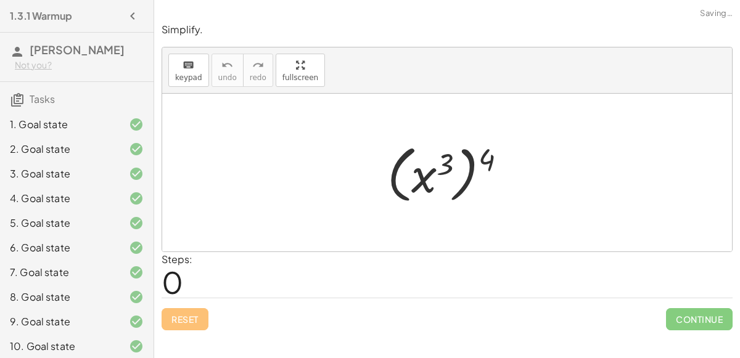
click at [452, 178] on div at bounding box center [451, 173] width 141 height 68
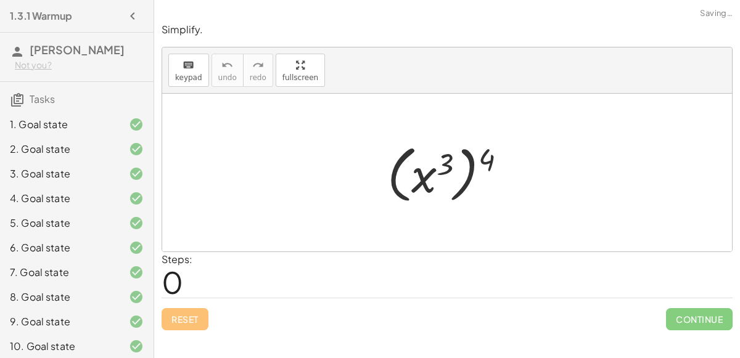
click at [433, 174] on div at bounding box center [451, 173] width 141 height 68
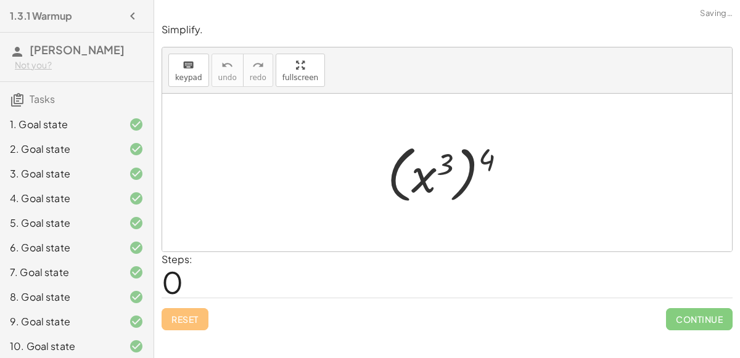
click at [433, 174] on div at bounding box center [451, 173] width 141 height 68
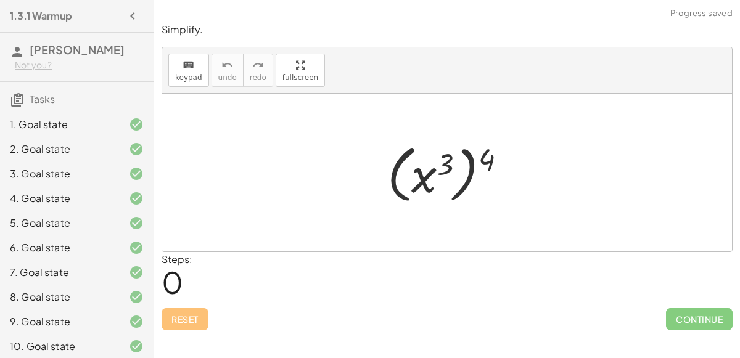
click at [433, 174] on div at bounding box center [451, 173] width 141 height 68
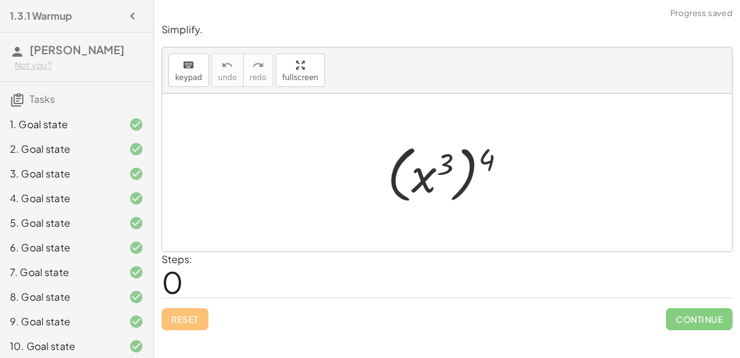
click at [444, 165] on div at bounding box center [451, 173] width 141 height 68
click at [493, 163] on div at bounding box center [451, 173] width 141 height 68
drag, startPoint x: 488, startPoint y: 161, endPoint x: 433, endPoint y: 173, distance: 55.5
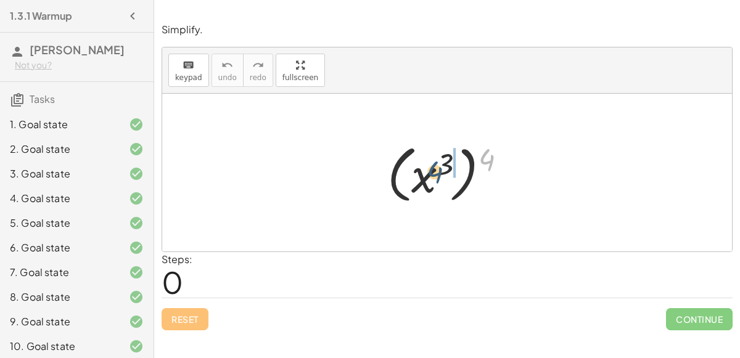
click at [433, 173] on div at bounding box center [451, 173] width 141 height 68
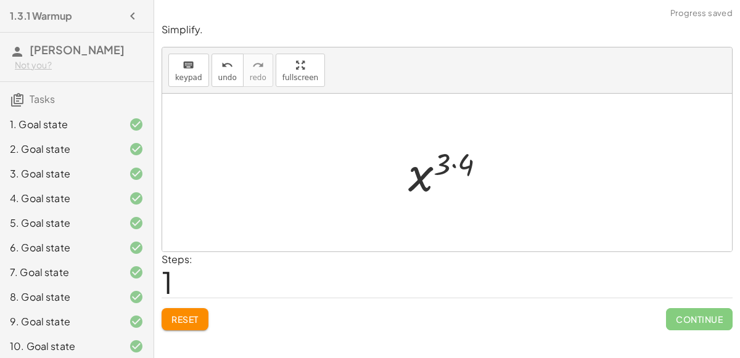
click at [451, 164] on div at bounding box center [451, 172] width 99 height 61
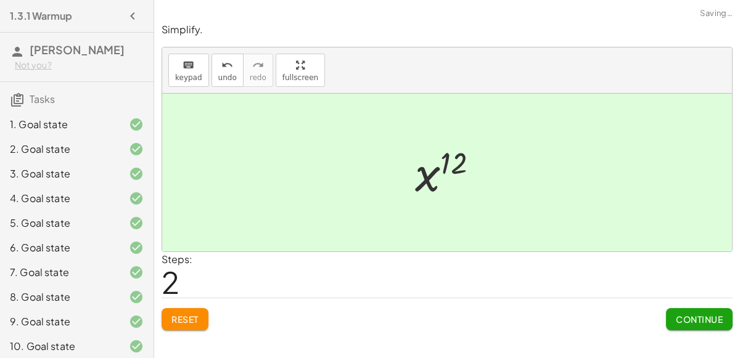
click at [677, 316] on span "Continue" at bounding box center [699, 319] width 47 height 11
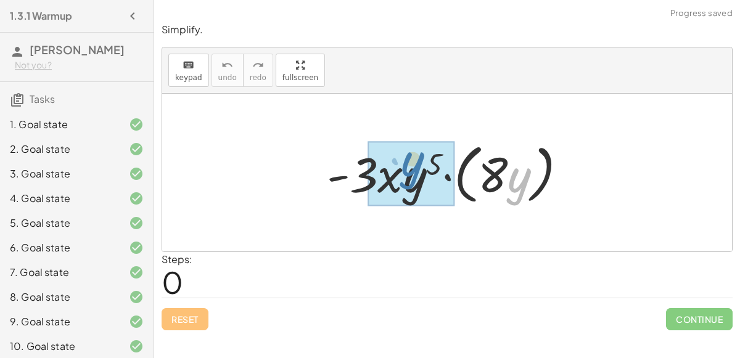
drag, startPoint x: 512, startPoint y: 191, endPoint x: 404, endPoint y: 175, distance: 108.4
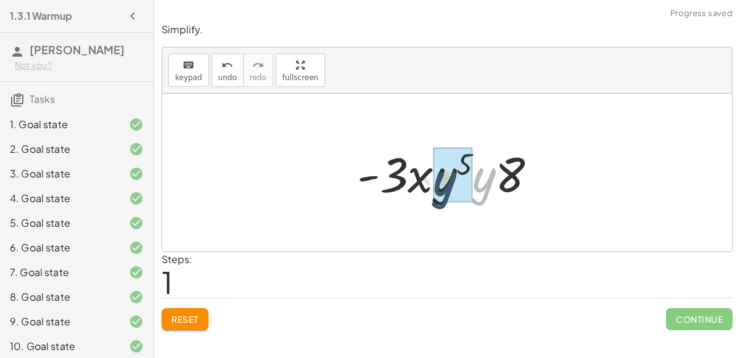
drag, startPoint x: 479, startPoint y: 173, endPoint x: 439, endPoint y: 177, distance: 40.2
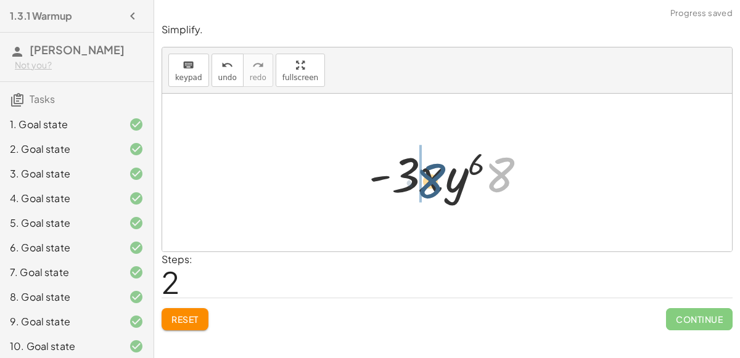
drag, startPoint x: 504, startPoint y: 166, endPoint x: 431, endPoint y: 173, distance: 72.4
click at [431, 173] on div at bounding box center [451, 172] width 179 height 63
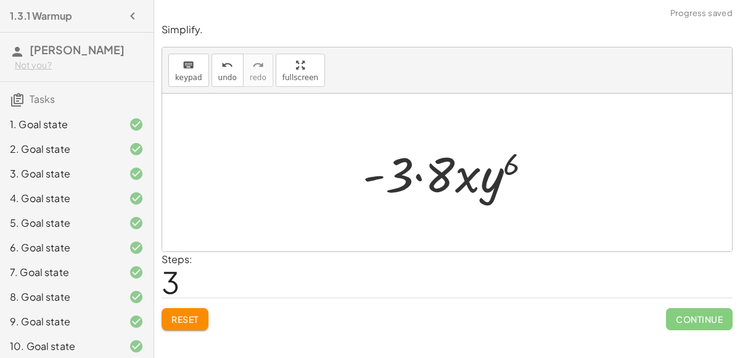
click at [421, 173] on div at bounding box center [451, 172] width 191 height 63
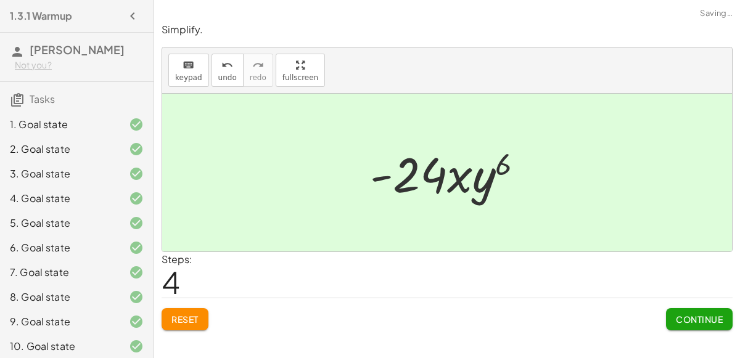
click at [385, 177] on div at bounding box center [452, 172] width 176 height 63
click at [677, 314] on span "Continue" at bounding box center [699, 319] width 47 height 11
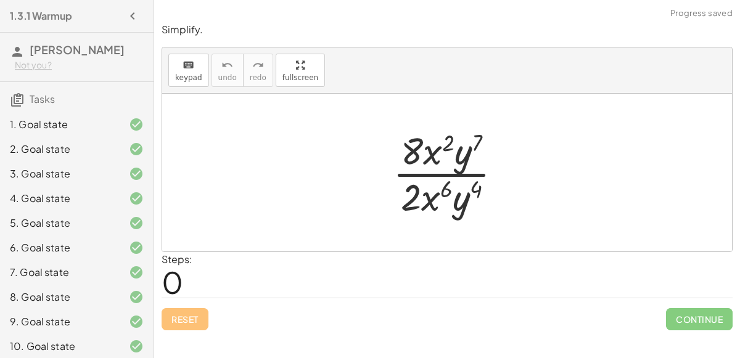
click at [463, 194] on div at bounding box center [451, 172] width 131 height 95
click at [436, 198] on div at bounding box center [451, 172] width 131 height 95
click at [439, 171] on div at bounding box center [451, 172] width 131 height 95
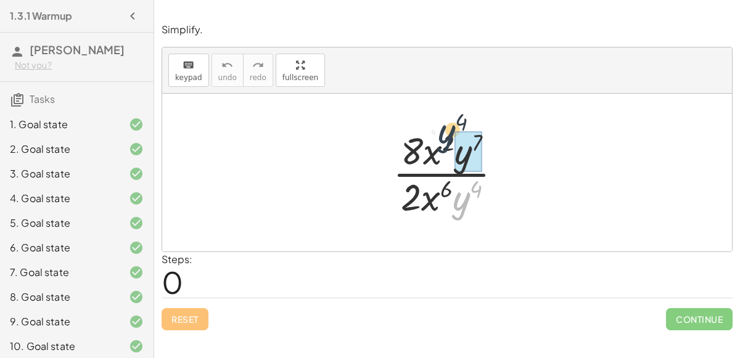
drag, startPoint x: 468, startPoint y: 197, endPoint x: 455, endPoint y: 126, distance: 72.2
click at [455, 126] on div at bounding box center [451, 172] width 131 height 95
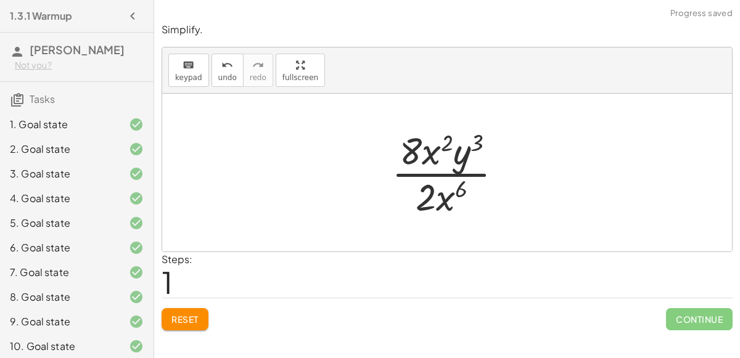
click at [446, 148] on div at bounding box center [451, 172] width 133 height 95
drag, startPoint x: 431, startPoint y: 156, endPoint x: 454, endPoint y: 198, distance: 48.0
click at [433, 152] on div at bounding box center [452, 172] width 102 height 95
click at [443, 178] on div at bounding box center [452, 172] width 102 height 95
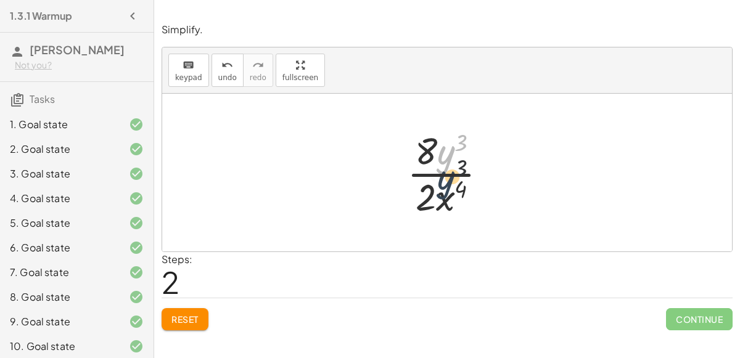
drag, startPoint x: 443, startPoint y: 153, endPoint x: 444, endPoint y: 190, distance: 37.0
click at [444, 190] on div at bounding box center [452, 172] width 102 height 95
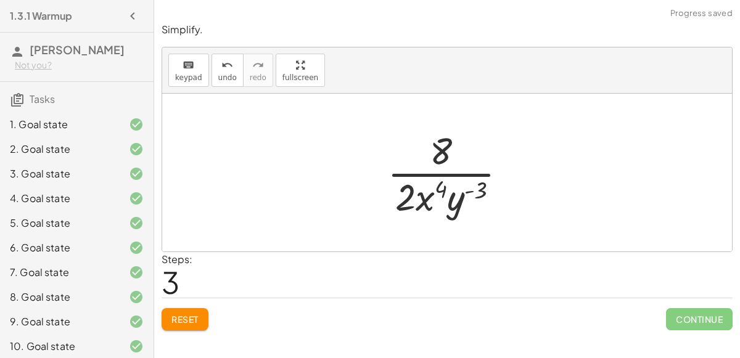
click at [444, 182] on div at bounding box center [452, 172] width 142 height 95
drag, startPoint x: 461, startPoint y: 187, endPoint x: 453, endPoint y: 144, distance: 43.9
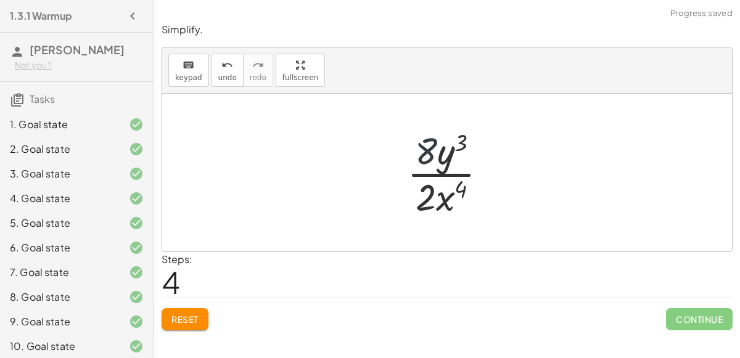
click at [423, 156] on div at bounding box center [452, 172] width 102 height 95
drag, startPoint x: 425, startPoint y: 196, endPoint x: 425, endPoint y: 148, distance: 48.1
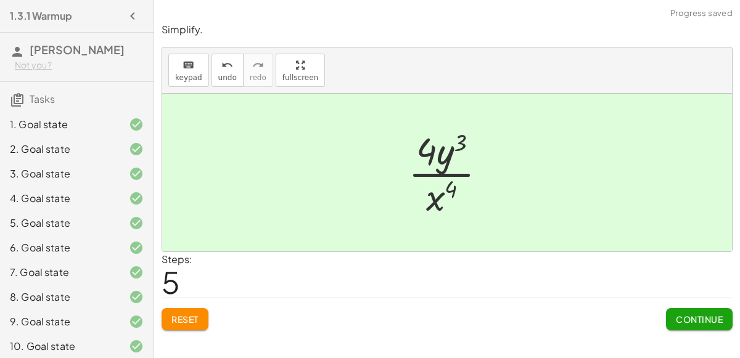
click at [684, 314] on span "Continue" at bounding box center [699, 319] width 47 height 11
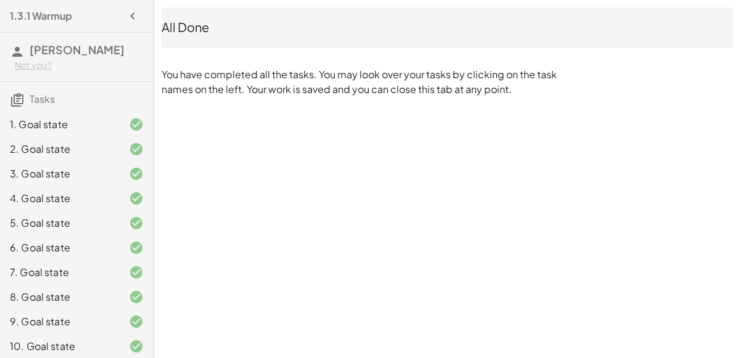
click at [104, 132] on div "1. Goal state" at bounding box center [76, 124] width 153 height 25
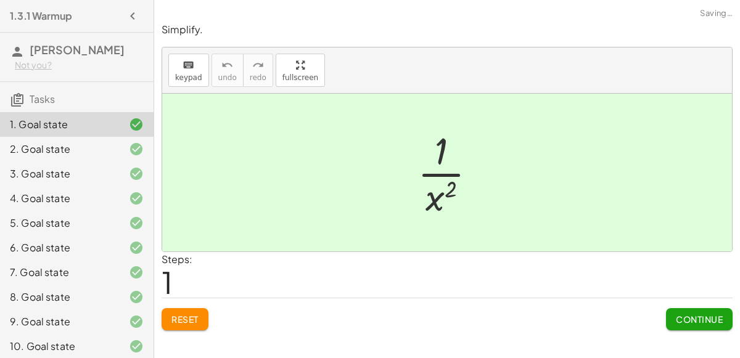
click at [107, 131] on div "1. Goal state" at bounding box center [76, 124] width 153 height 25
click at [187, 316] on span "Reset" at bounding box center [184, 319] width 27 height 11
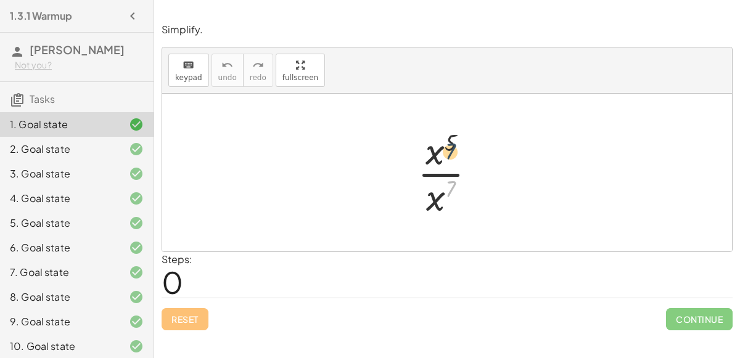
drag, startPoint x: 447, startPoint y: 189, endPoint x: 447, endPoint y: 143, distance: 46.2
click at [447, 143] on div at bounding box center [451, 172] width 81 height 95
drag, startPoint x: 447, startPoint y: 143, endPoint x: 433, endPoint y: 212, distance: 70.4
click at [433, 212] on div at bounding box center [451, 172] width 81 height 95
click at [436, 198] on div at bounding box center [451, 172] width 81 height 95
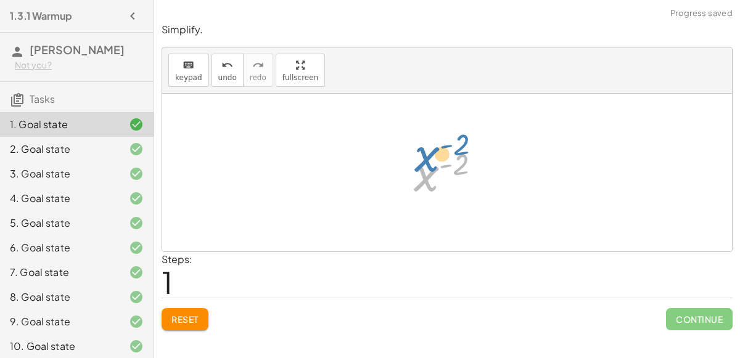
drag, startPoint x: 436, startPoint y: 198, endPoint x: 436, endPoint y: 180, distance: 17.9
click at [436, 180] on div at bounding box center [451, 172] width 89 height 61
click at [186, 319] on span "Reset" at bounding box center [184, 319] width 27 height 11
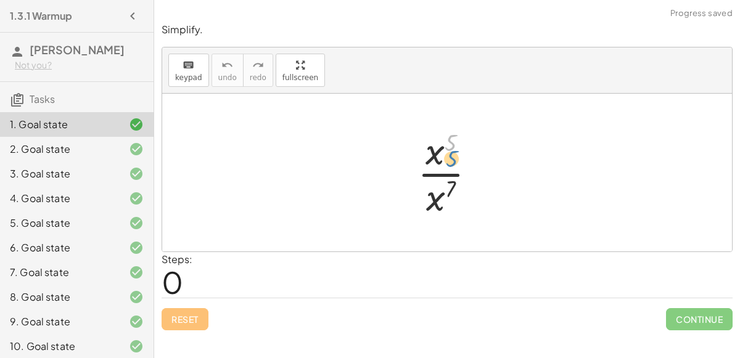
drag, startPoint x: 450, startPoint y: 137, endPoint x: 451, endPoint y: 150, distance: 13.6
click at [451, 150] on div at bounding box center [451, 172] width 81 height 95
drag, startPoint x: 436, startPoint y: 153, endPoint x: 436, endPoint y: 192, distance: 38.8
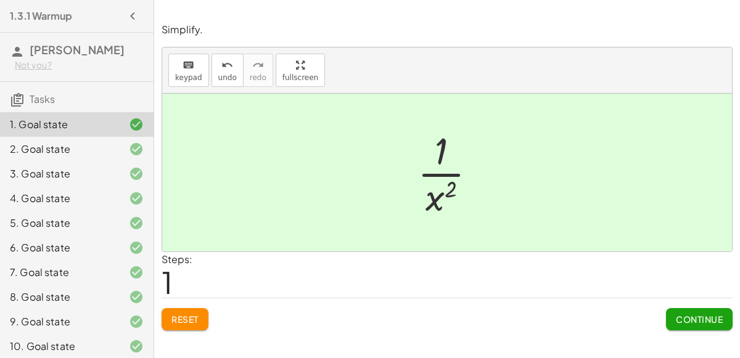
click at [687, 315] on span "Continue" at bounding box center [699, 319] width 47 height 11
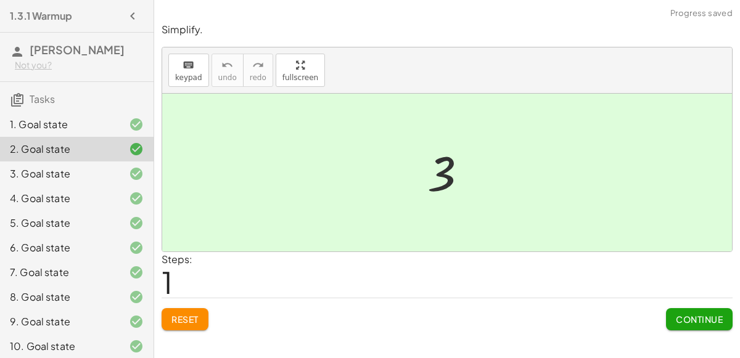
click at [181, 308] on button "Reset" at bounding box center [185, 319] width 47 height 22
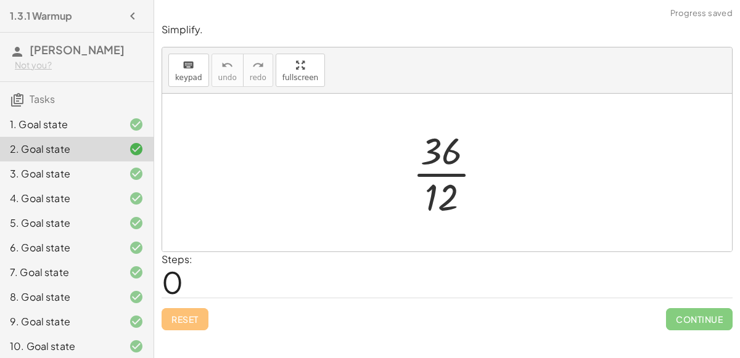
click at [437, 171] on div at bounding box center [452, 172] width 92 height 95
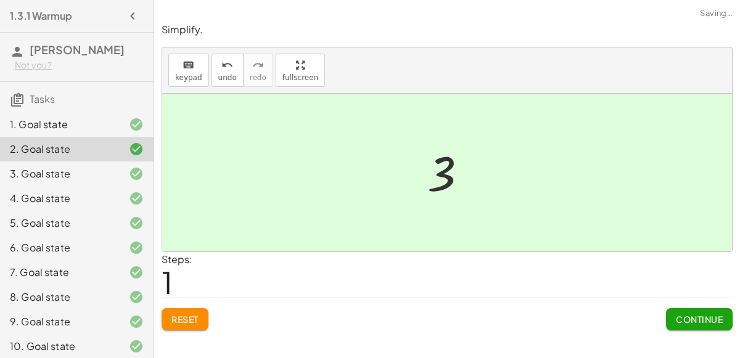
click at [57, 232] on div "5. Goal state" at bounding box center [76, 223] width 153 height 25
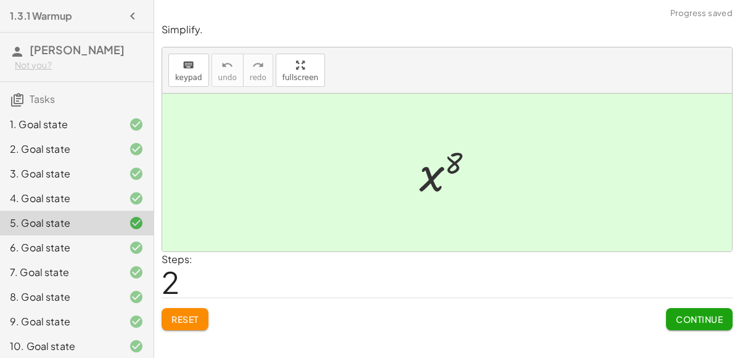
click at [77, 246] on div "6. Goal state" at bounding box center [59, 247] width 99 height 15
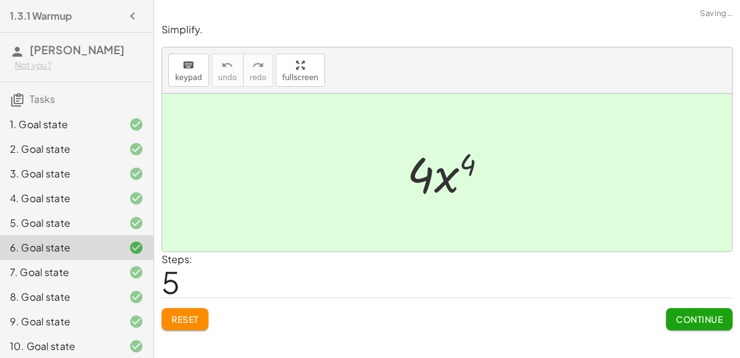
click at [185, 322] on span "Reset" at bounding box center [184, 319] width 27 height 11
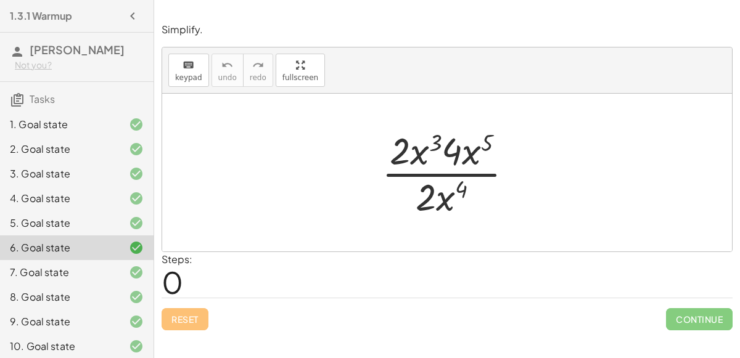
click at [436, 144] on div at bounding box center [451, 172] width 153 height 95
drag, startPoint x: 446, startPoint y: 150, endPoint x: 404, endPoint y: 155, distance: 42.2
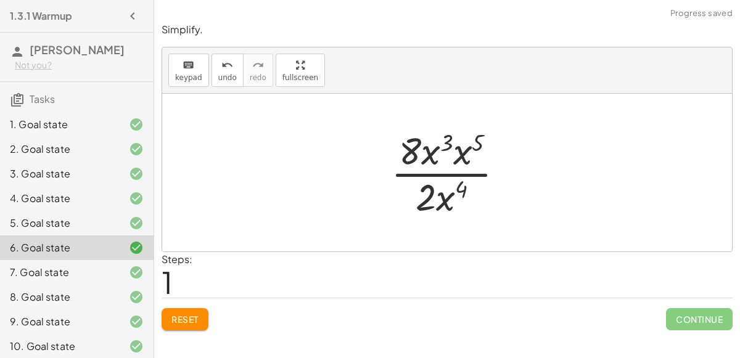
click at [423, 151] on div at bounding box center [452, 172] width 135 height 95
drag, startPoint x: 404, startPoint y: 152, endPoint x: 460, endPoint y: 150, distance: 55.5
click at [460, 150] on div at bounding box center [452, 172] width 135 height 95
click at [421, 150] on div at bounding box center [452, 172] width 135 height 95
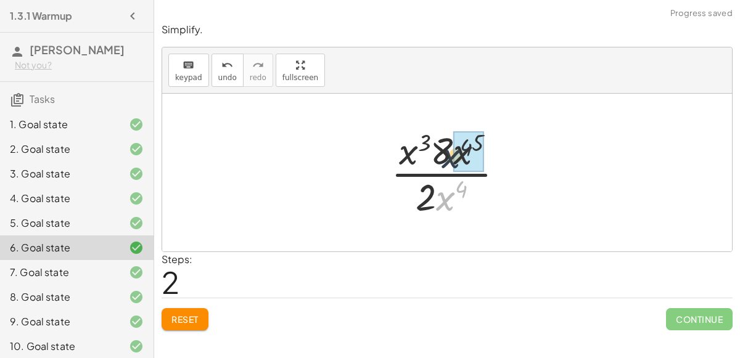
drag, startPoint x: 439, startPoint y: 195, endPoint x: 444, endPoint y: 146, distance: 49.0
click at [444, 146] on div at bounding box center [452, 172] width 135 height 95
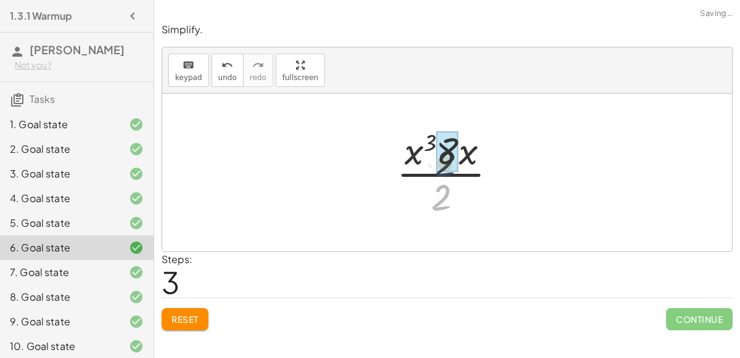
drag, startPoint x: 443, startPoint y: 188, endPoint x: 448, endPoint y: 151, distance: 37.3
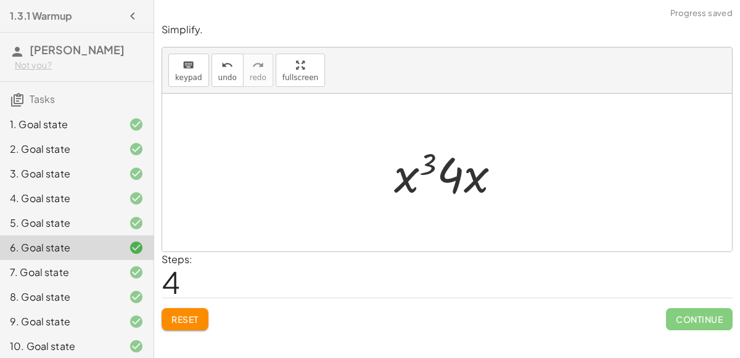
click at [429, 177] on div at bounding box center [452, 172] width 129 height 63
drag, startPoint x: 417, startPoint y: 179, endPoint x: 470, endPoint y: 174, distance: 53.2
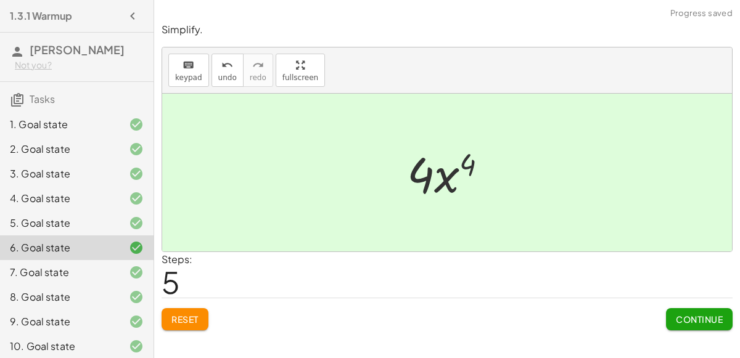
click at [685, 312] on button "Continue" at bounding box center [699, 319] width 67 height 22
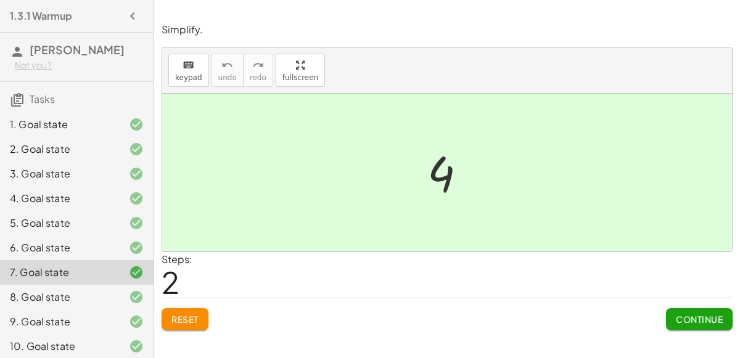
click at [107, 114] on div "1. Goal state" at bounding box center [76, 124] width 153 height 25
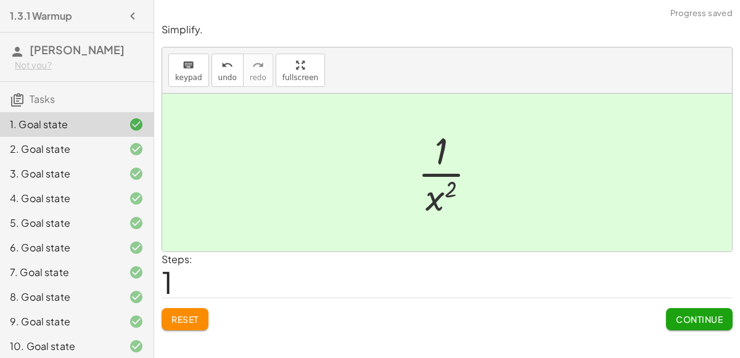
click at [205, 319] on button "Reset" at bounding box center [185, 319] width 47 height 22
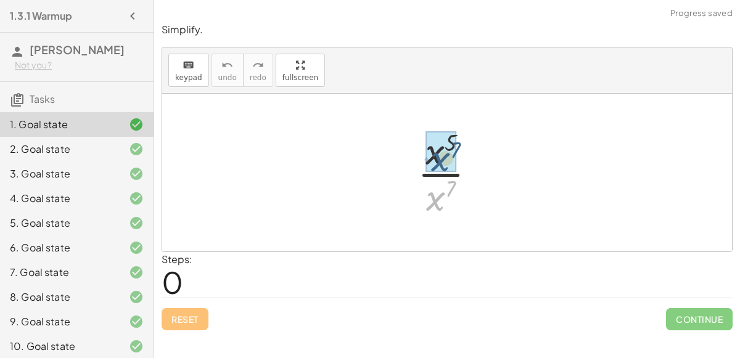
drag, startPoint x: 438, startPoint y: 195, endPoint x: 442, endPoint y: 155, distance: 39.7
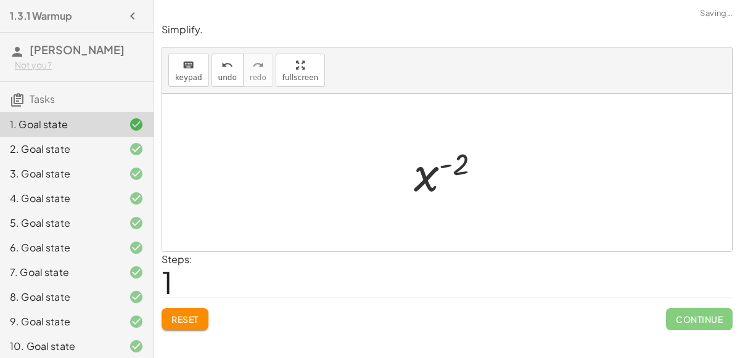
click at [195, 314] on span "Reset" at bounding box center [184, 319] width 27 height 11
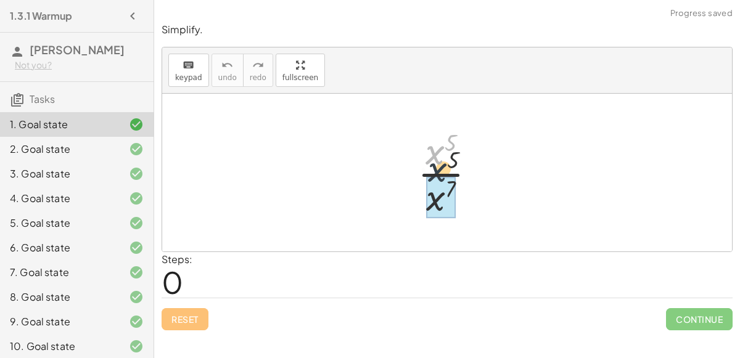
drag, startPoint x: 430, startPoint y: 160, endPoint x: 437, endPoint y: 194, distance: 35.2
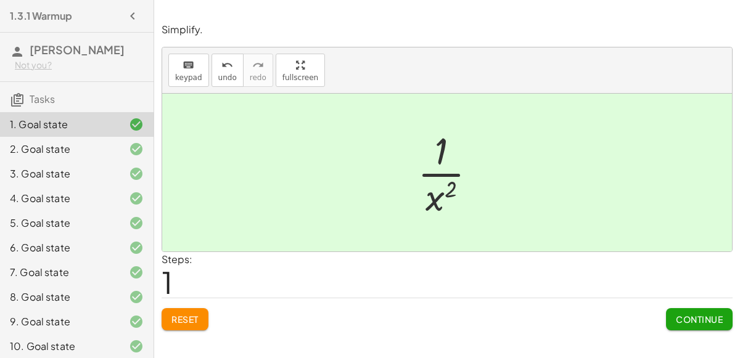
click at [186, 324] on button "Reset" at bounding box center [185, 319] width 47 height 22
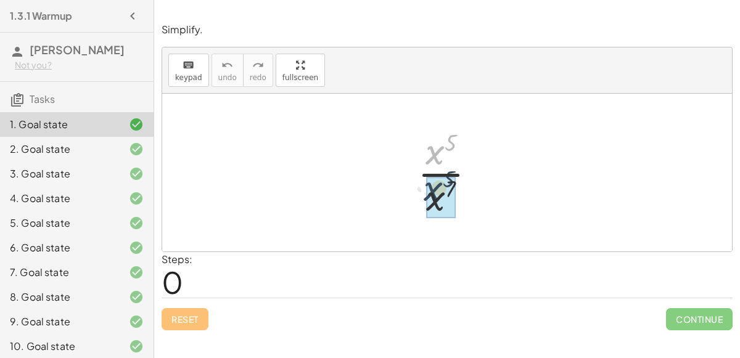
drag, startPoint x: 431, startPoint y: 157, endPoint x: 430, endPoint y: 194, distance: 37.0
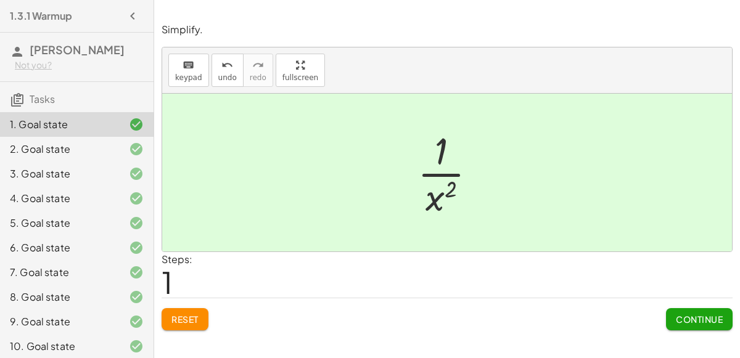
click at [118, 158] on div "2. Goal state" at bounding box center [76, 149] width 153 height 25
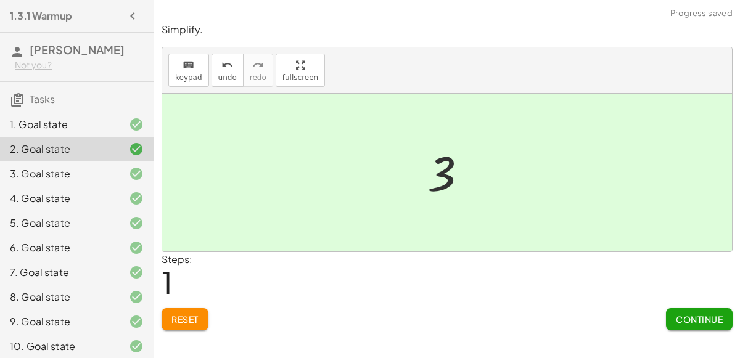
click at [125, 137] on div "2. Goal state" at bounding box center [76, 149] width 153 height 25
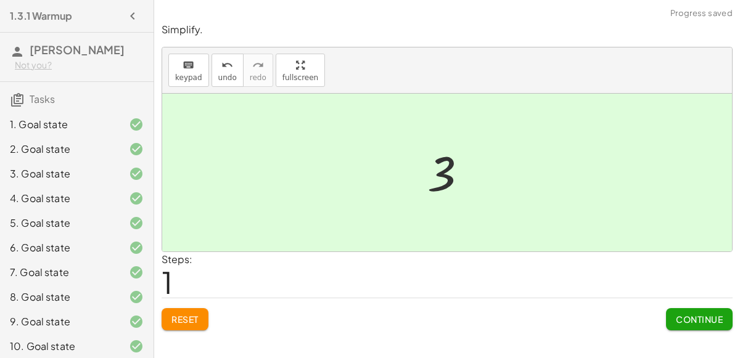
click at [126, 131] on div at bounding box center [126, 124] width 35 height 15
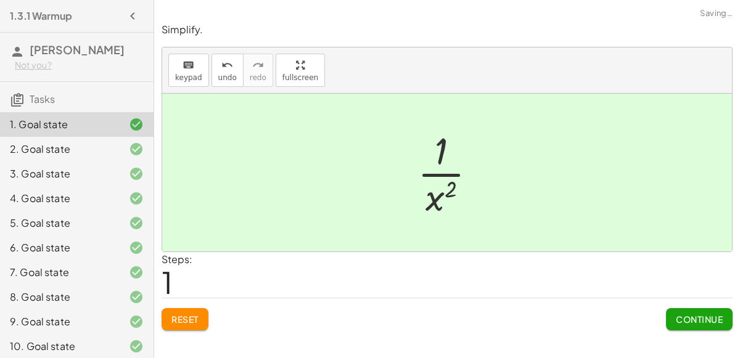
click at [194, 314] on span "Reset" at bounding box center [184, 319] width 27 height 11
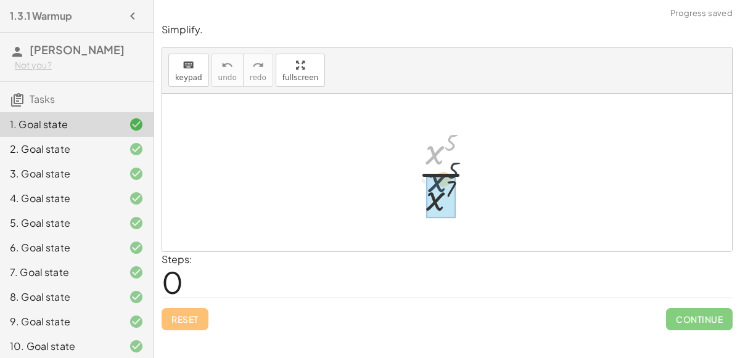
drag, startPoint x: 438, startPoint y: 158, endPoint x: 441, endPoint y: 197, distance: 39.0
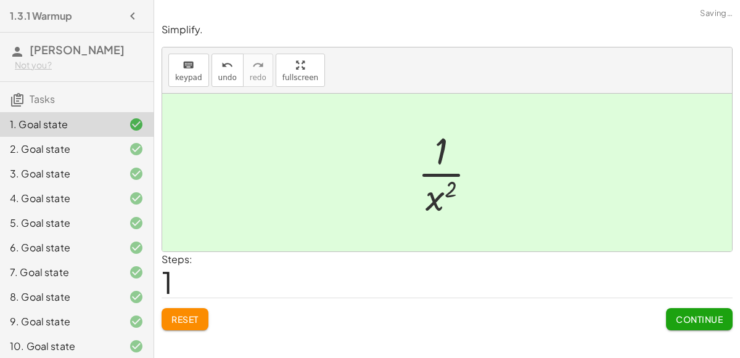
scroll to position [84, 0]
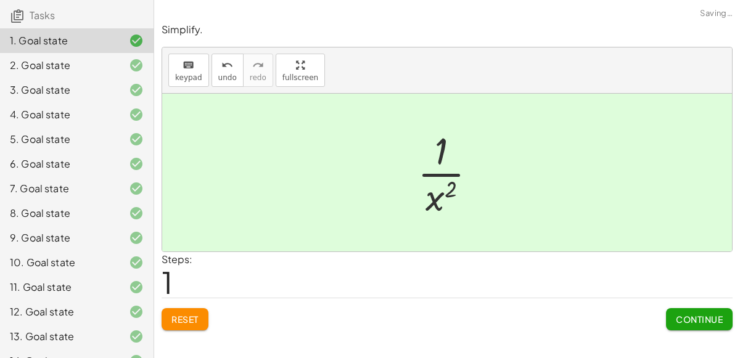
click at [60, 300] on div "12. Goal state" at bounding box center [76, 312] width 153 height 25
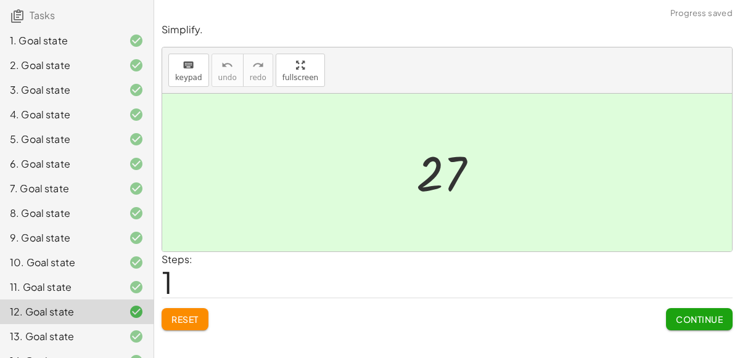
click at [180, 322] on span "Reset" at bounding box center [184, 319] width 27 height 11
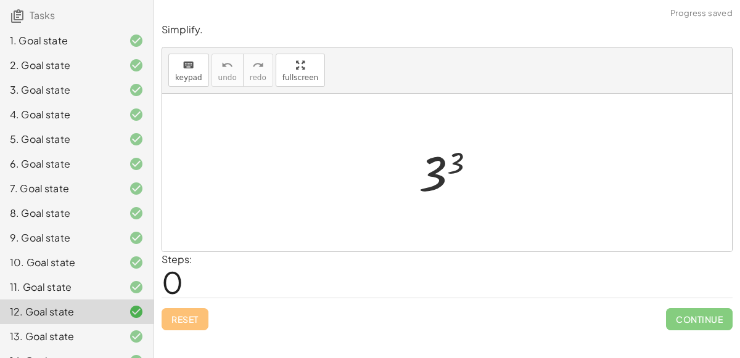
click at [442, 170] on div at bounding box center [451, 172] width 79 height 61
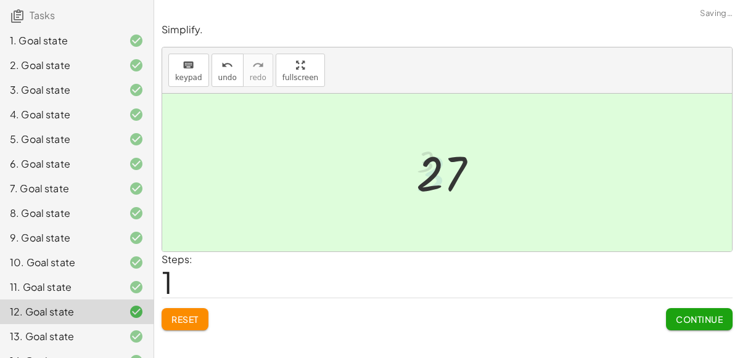
click at [442, 170] on div at bounding box center [452, 172] width 84 height 61
click at [123, 333] on div at bounding box center [126, 336] width 35 height 15
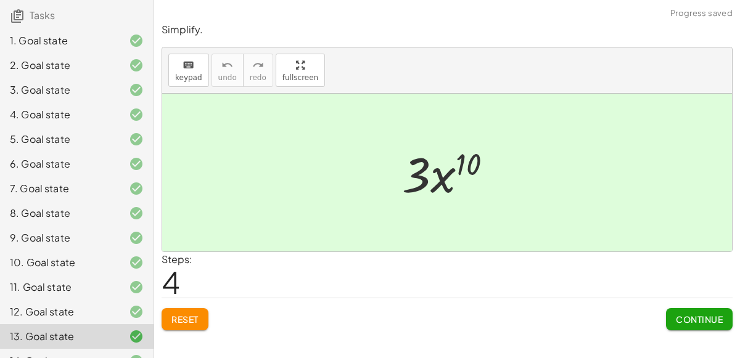
click at [88, 358] on div "14. Goal state" at bounding box center [59, 361] width 99 height 15
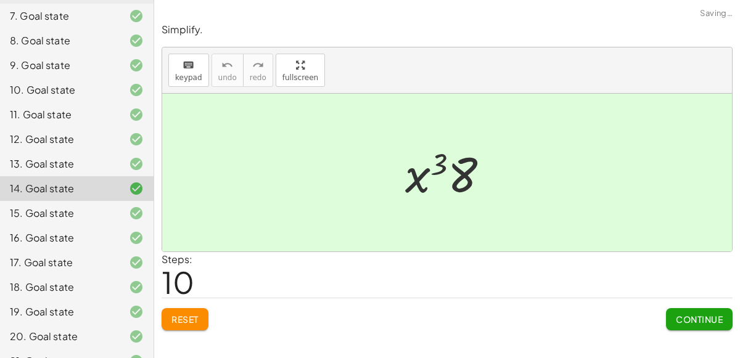
scroll to position [262, 0]
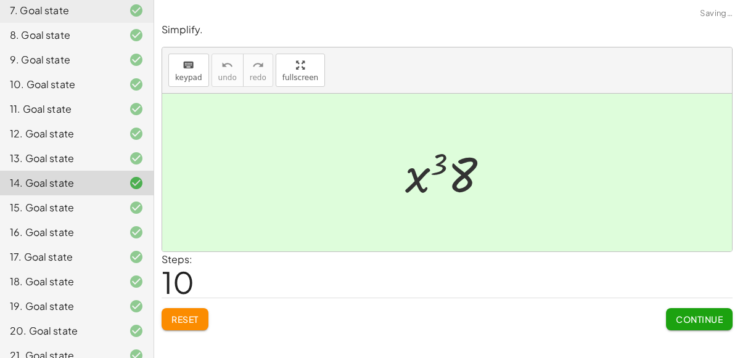
click at [172, 322] on span "Reset" at bounding box center [184, 319] width 27 height 11
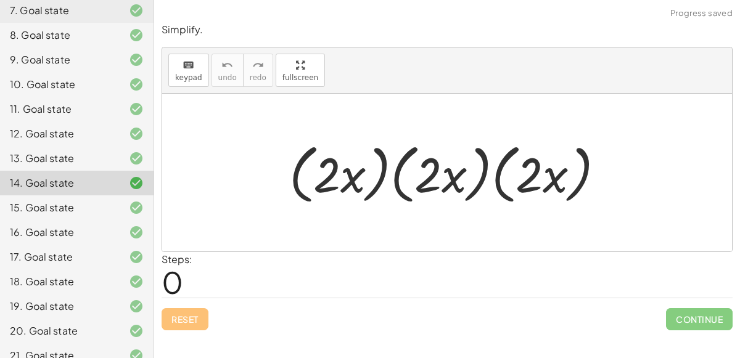
click at [430, 185] on div at bounding box center [452, 172] width 338 height 71
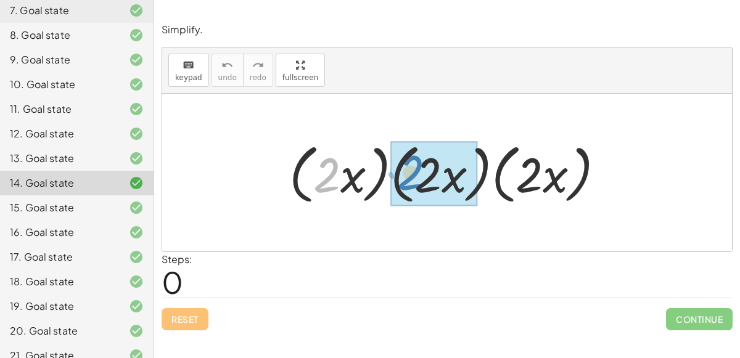
drag, startPoint x: 331, startPoint y: 178, endPoint x: 416, endPoint y: 176, distance: 85.1
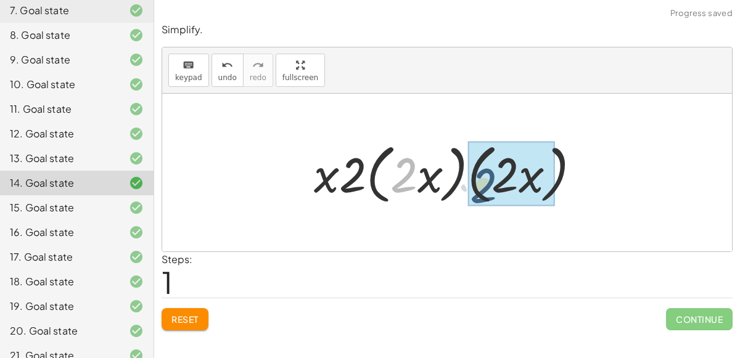
drag, startPoint x: 407, startPoint y: 176, endPoint x: 488, endPoint y: 186, distance: 81.4
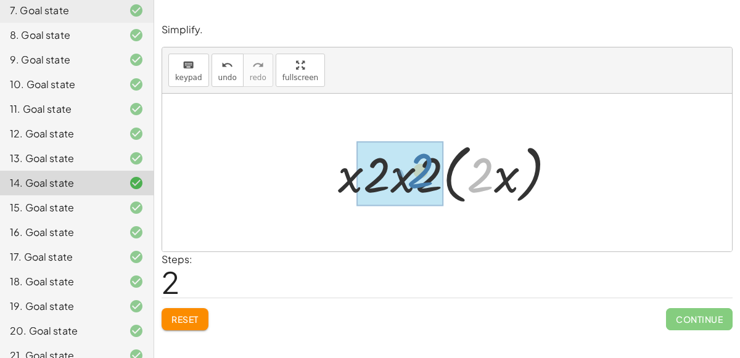
drag, startPoint x: 486, startPoint y: 179, endPoint x: 425, endPoint y: 174, distance: 60.6
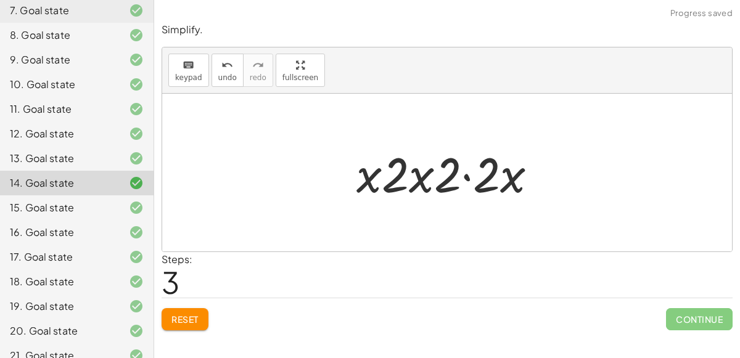
click at [464, 178] on div at bounding box center [451, 172] width 203 height 63
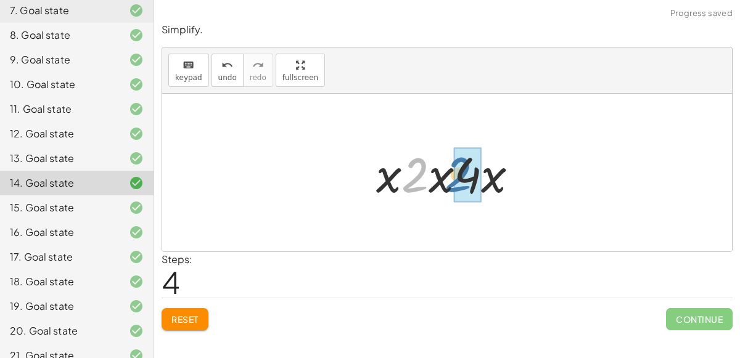
drag, startPoint x: 419, startPoint y: 179, endPoint x: 462, endPoint y: 179, distance: 43.8
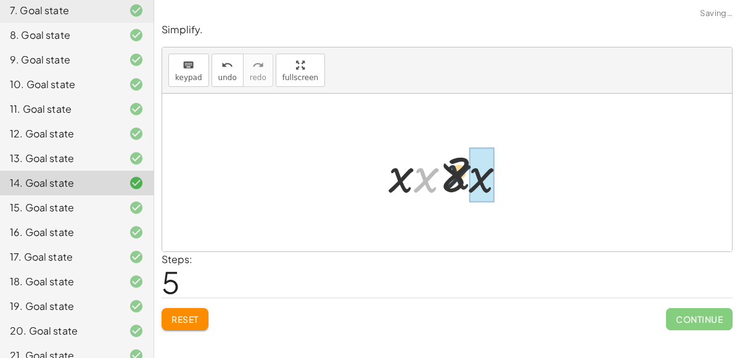
drag, startPoint x: 421, startPoint y: 182, endPoint x: 466, endPoint y: 179, distance: 45.1
click at [466, 179] on div at bounding box center [452, 172] width 140 height 63
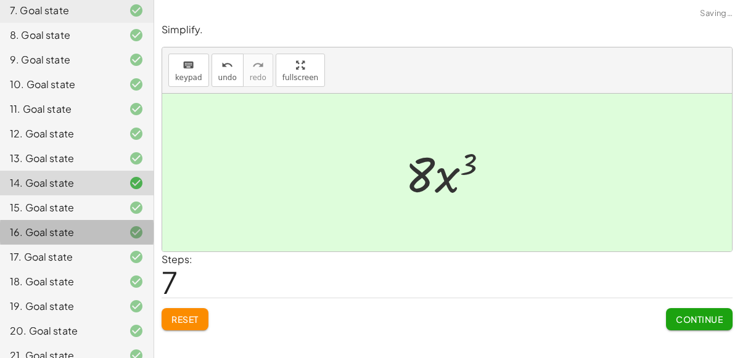
click at [74, 232] on div "16. Goal state" at bounding box center [59, 232] width 99 height 15
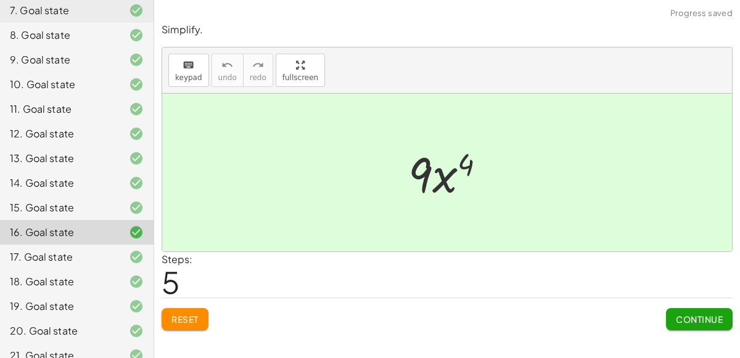
click at [86, 252] on div "17. Goal state" at bounding box center [59, 257] width 99 height 15
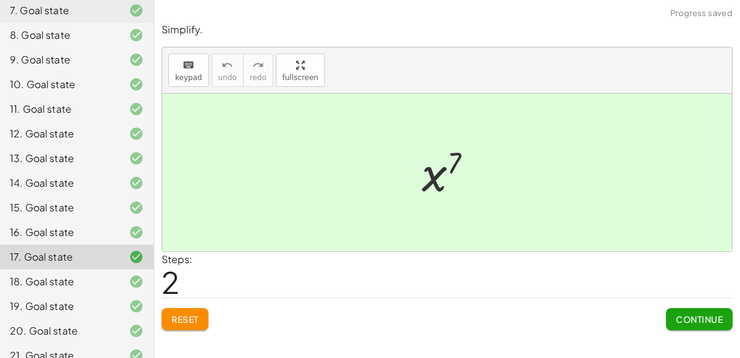
click at [126, 232] on div at bounding box center [126, 232] width 35 height 15
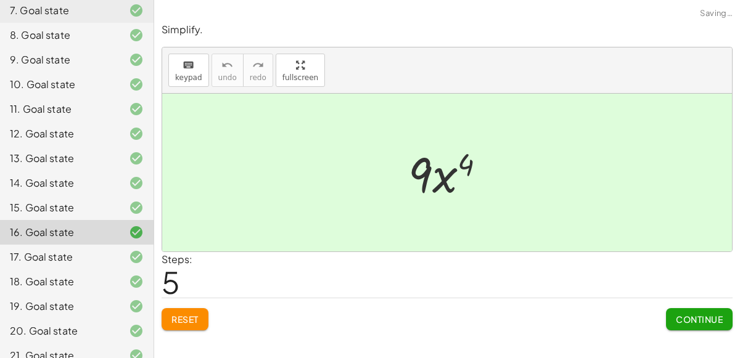
click at [194, 314] on span "Reset" at bounding box center [184, 319] width 27 height 11
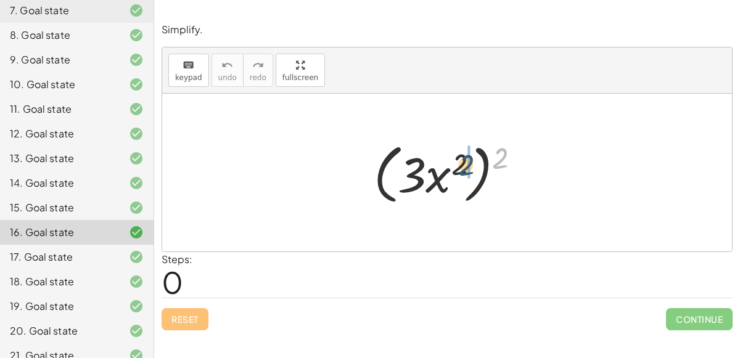
drag, startPoint x: 502, startPoint y: 157, endPoint x: 459, endPoint y: 166, distance: 44.1
click at [459, 166] on div at bounding box center [451, 172] width 169 height 71
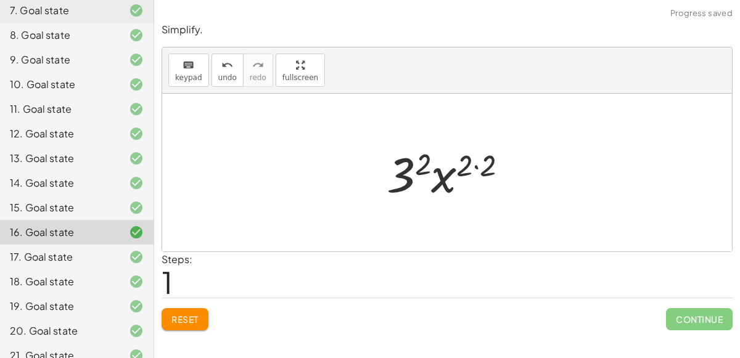
click at [474, 162] on div at bounding box center [451, 172] width 143 height 63
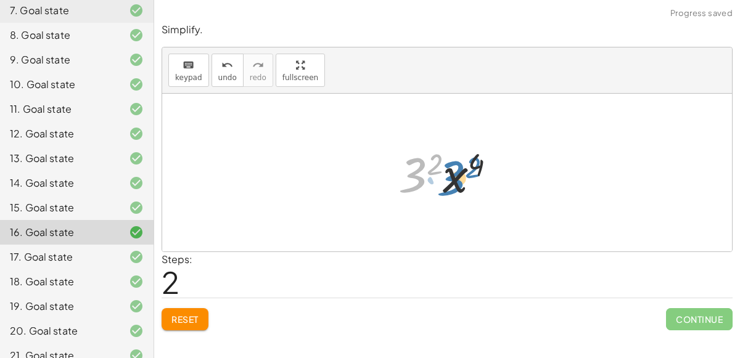
drag, startPoint x: 419, startPoint y: 176, endPoint x: 458, endPoint y: 179, distance: 39.6
click at [458, 179] on div at bounding box center [452, 172] width 120 height 63
drag, startPoint x: 477, startPoint y: 168, endPoint x: 450, endPoint y: 168, distance: 27.1
click at [450, 168] on div at bounding box center [452, 172] width 120 height 63
click at [452, 180] on div at bounding box center [452, 172] width 120 height 63
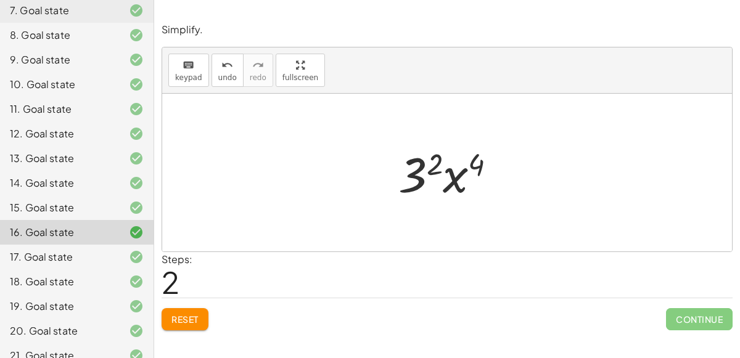
click at [443, 168] on div at bounding box center [452, 172] width 120 height 63
drag, startPoint x: 454, startPoint y: 175, endPoint x: 393, endPoint y: 171, distance: 61.2
click at [393, 171] on div at bounding box center [452, 172] width 120 height 63
click at [460, 166] on div at bounding box center [452, 172] width 120 height 63
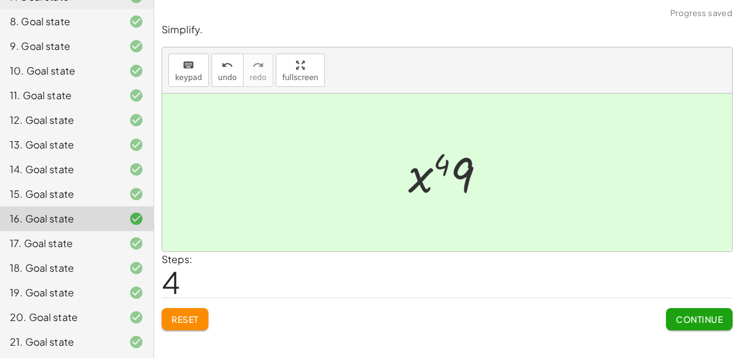
scroll to position [273, 0]
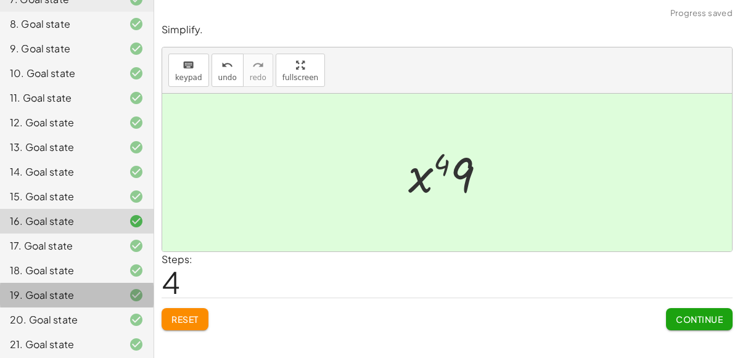
click at [89, 288] on div "19. Goal state" at bounding box center [59, 295] width 99 height 15
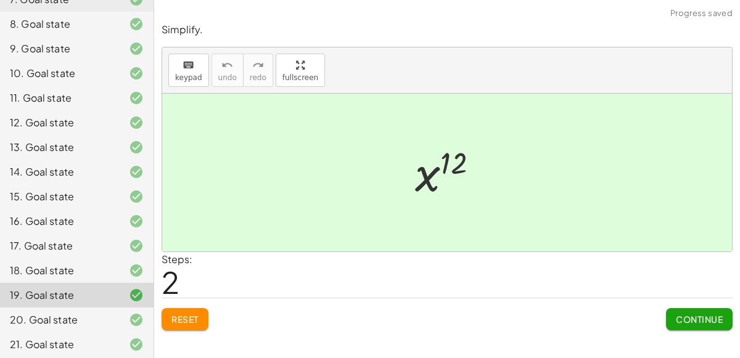
click at [192, 311] on button "Reset" at bounding box center [185, 319] width 47 height 22
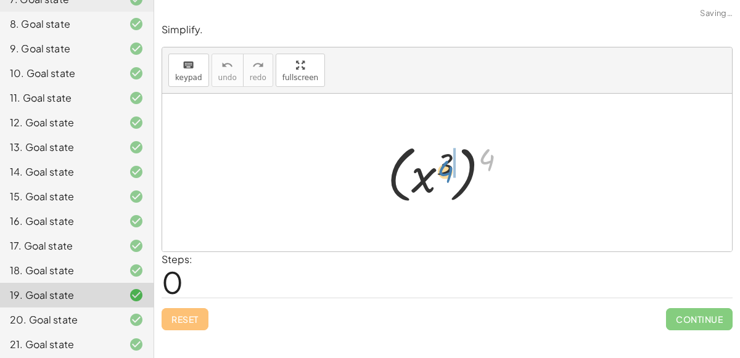
drag, startPoint x: 480, startPoint y: 152, endPoint x: 436, endPoint y: 164, distance: 44.9
click at [436, 164] on div at bounding box center [451, 173] width 141 height 68
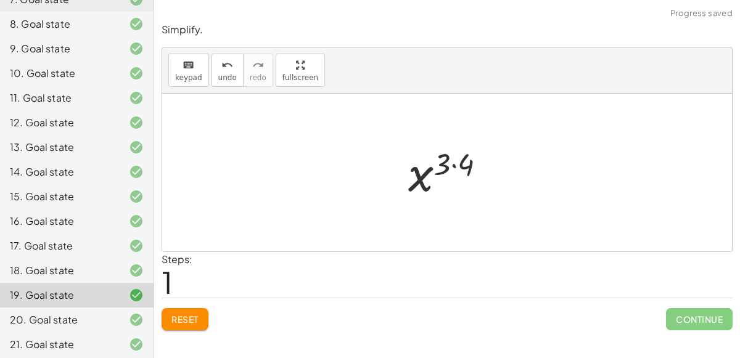
click at [443, 163] on div at bounding box center [451, 172] width 99 height 61
click at [451, 165] on div at bounding box center [451, 172] width 99 height 61
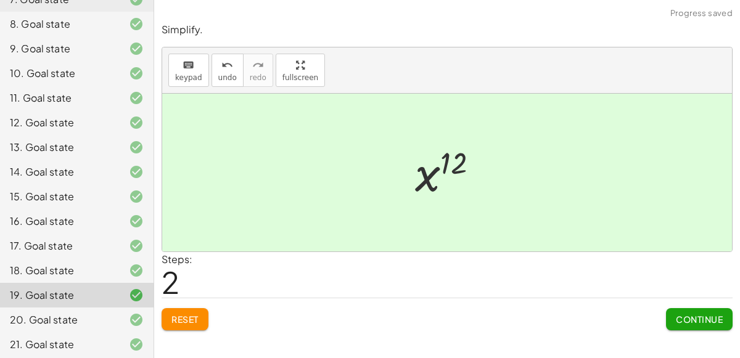
click at [70, 335] on div "21. Goal state" at bounding box center [76, 344] width 153 height 25
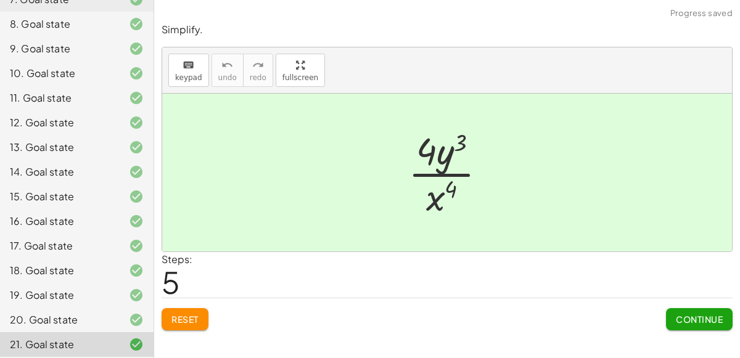
click at [201, 313] on button "Reset" at bounding box center [185, 319] width 47 height 22
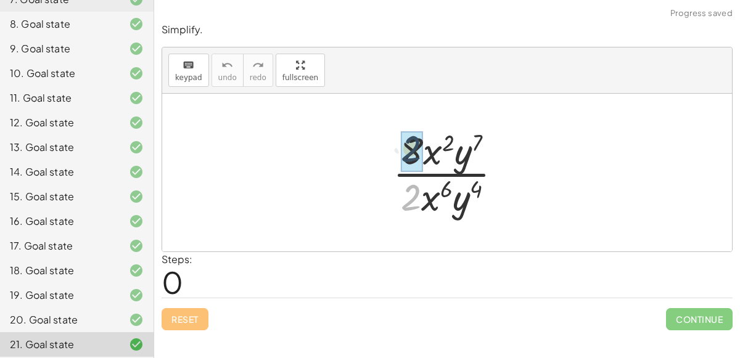
drag, startPoint x: 412, startPoint y: 193, endPoint x: 412, endPoint y: 142, distance: 51.2
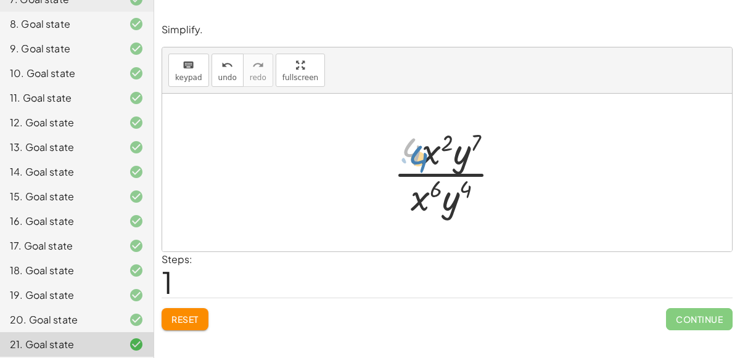
drag, startPoint x: 415, startPoint y: 155, endPoint x: 412, endPoint y: 161, distance: 6.9
click at [412, 161] on div at bounding box center [451, 172] width 129 height 95
click at [434, 197] on div at bounding box center [451, 172] width 129 height 95
click at [425, 200] on div at bounding box center [451, 172] width 129 height 95
drag, startPoint x: 425, startPoint y: 200, endPoint x: 439, endPoint y: 162, distance: 41.3
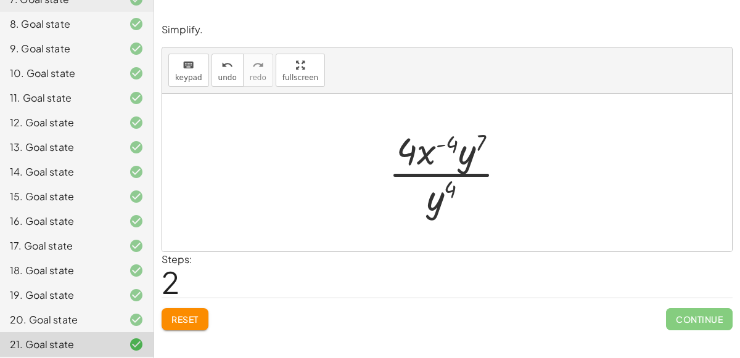
click at [440, 68] on div "keyboard keypad undo [PERSON_NAME] redo fullscreen" at bounding box center [447, 70] width 570 height 46
click at [428, 200] on div at bounding box center [451, 172] width 139 height 95
click at [441, 170] on div at bounding box center [451, 172] width 139 height 95
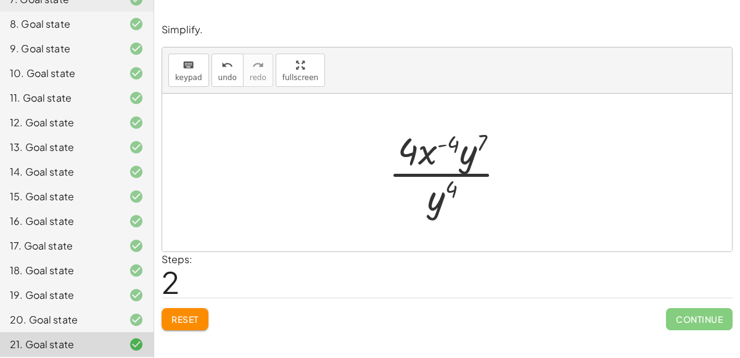
click at [441, 170] on div at bounding box center [451, 172] width 139 height 95
click at [440, 157] on div at bounding box center [451, 172] width 139 height 95
click at [84, 218] on div "16. Goal state" at bounding box center [59, 221] width 99 height 15
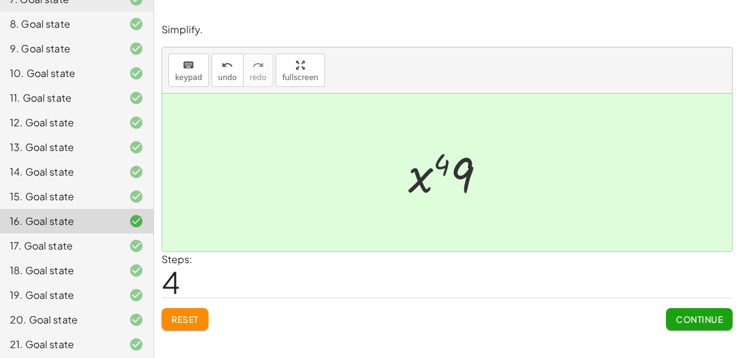
click at [184, 325] on button "Reset" at bounding box center [185, 319] width 47 height 22
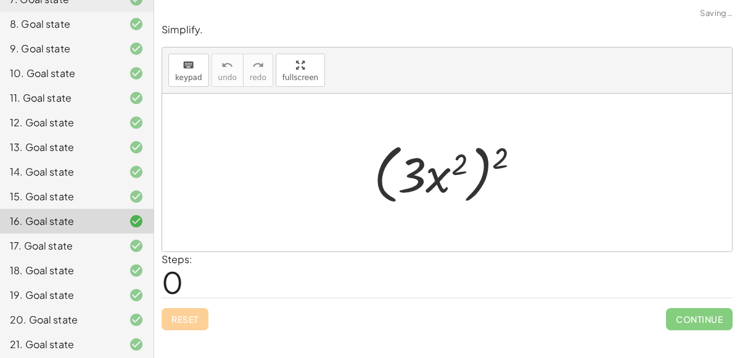
click at [188, 313] on div "Reset Continue" at bounding box center [447, 314] width 571 height 33
click at [59, 250] on div "17. Goal state" at bounding box center [59, 246] width 99 height 15
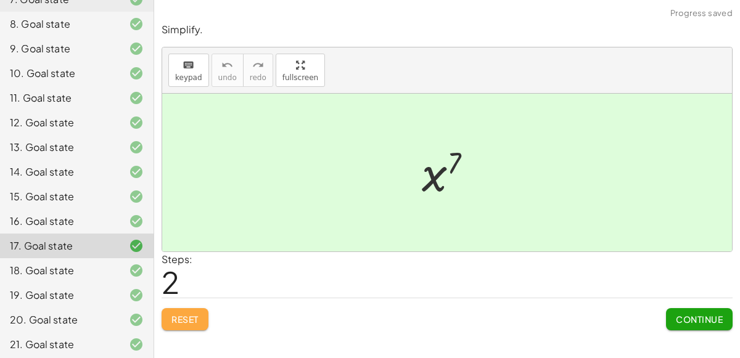
click at [187, 321] on span "Reset" at bounding box center [184, 319] width 27 height 11
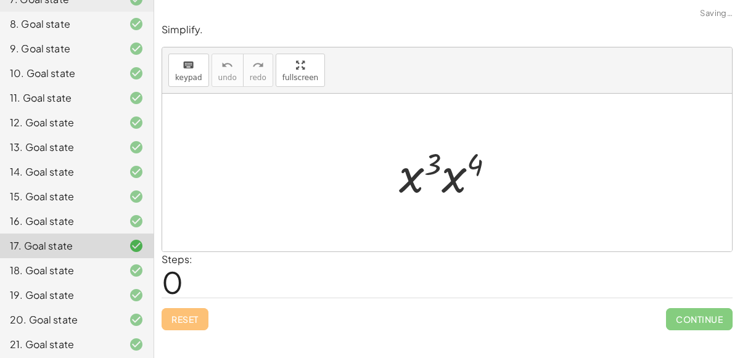
click at [194, 330] on div "Simplify. keyboard keypad undo undo redo redo fullscreen · x 3 · x 4 × Steps: 0…" at bounding box center [447, 176] width 586 height 322
click at [70, 308] on div "20. Goal state" at bounding box center [76, 320] width 153 height 25
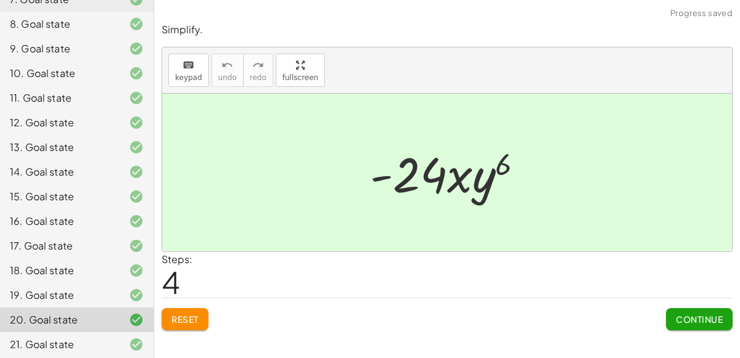
click at [184, 318] on span "Reset" at bounding box center [184, 319] width 27 height 11
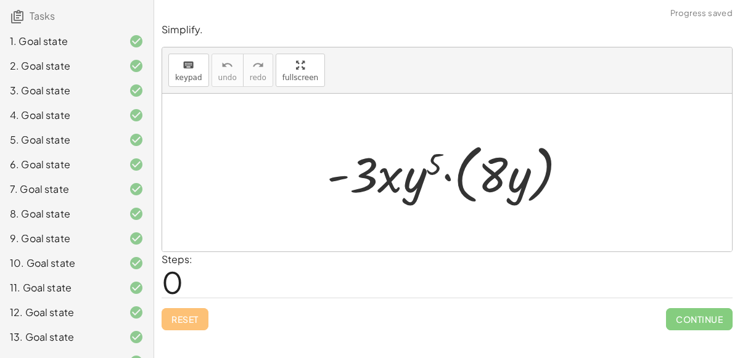
scroll to position [84, 0]
click at [57, 93] on div "3. Goal state" at bounding box center [59, 90] width 99 height 15
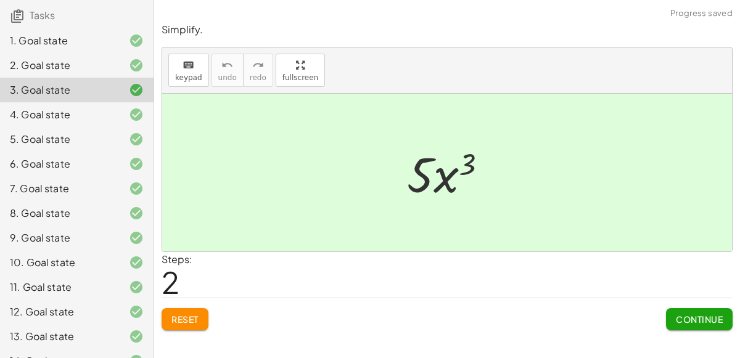
click at [197, 318] on span "Reset" at bounding box center [184, 319] width 27 height 11
